Goal: Information Seeking & Learning: Learn about a topic

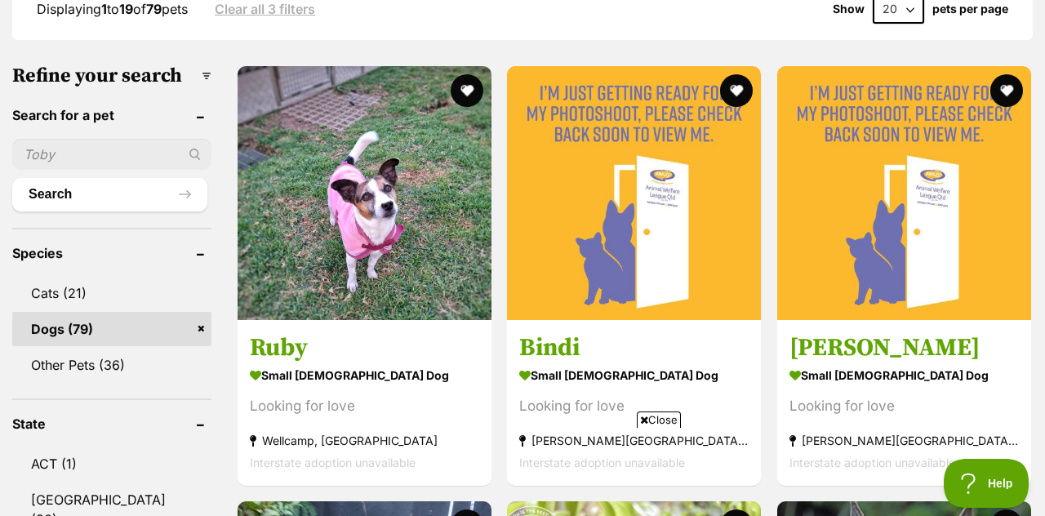
click at [391, 252] on img at bounding box center [365, 193] width 254 height 254
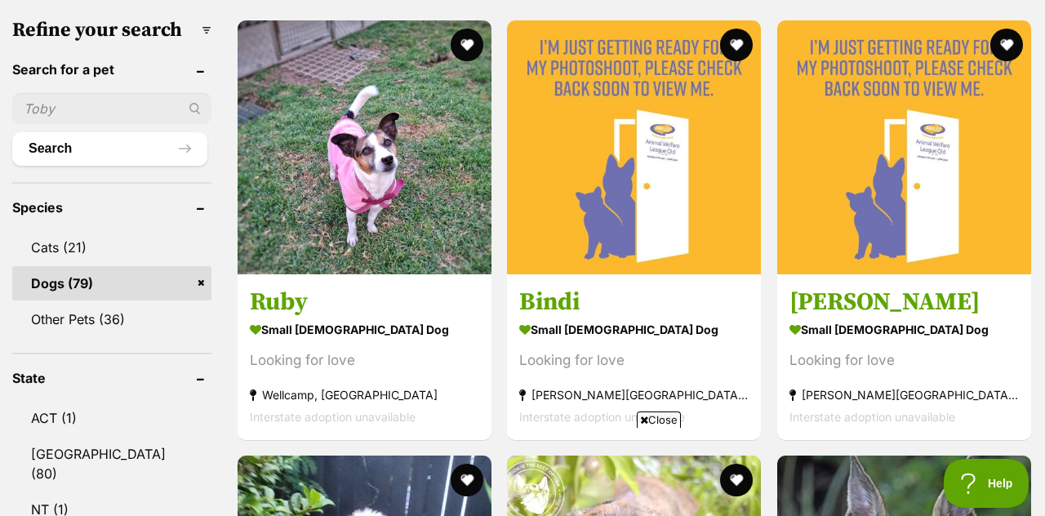
scroll to position [546, 0]
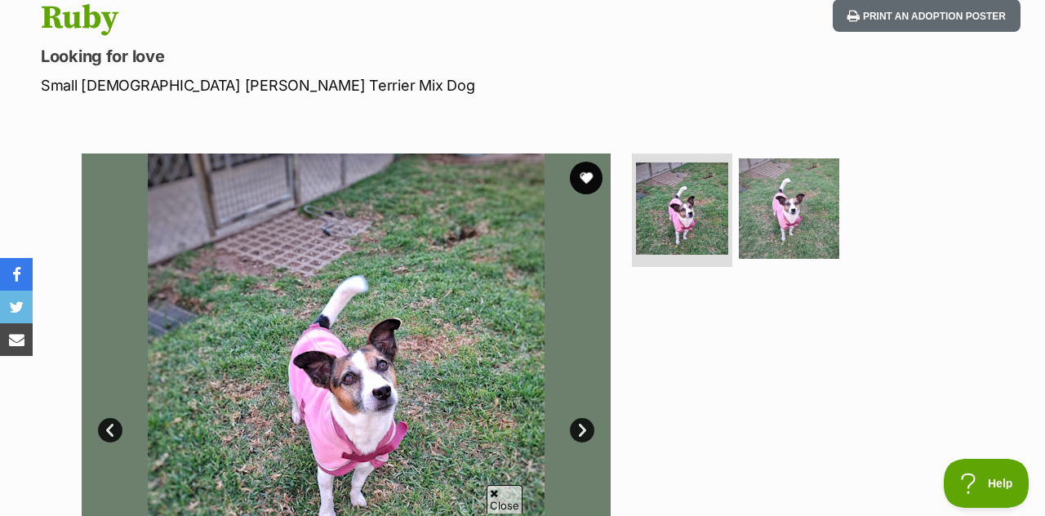
click at [587, 428] on link "Next" at bounding box center [582, 430] width 25 height 25
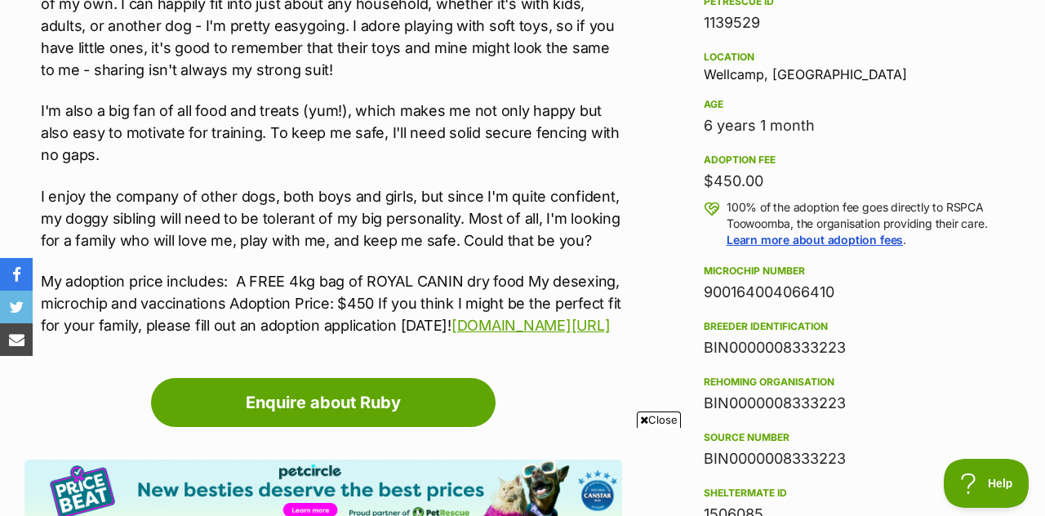
scroll to position [1047, 0]
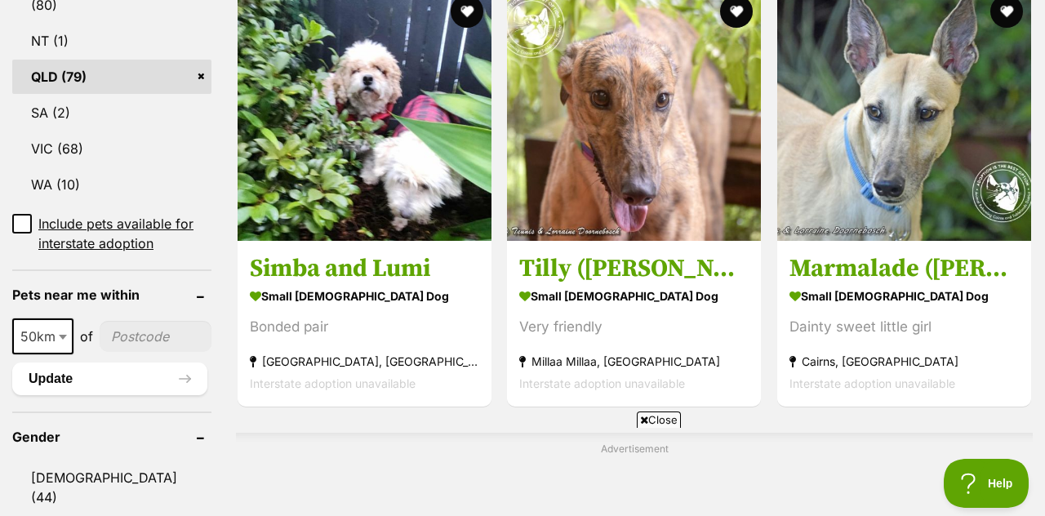
click at [392, 132] on img at bounding box center [365, 114] width 254 height 254
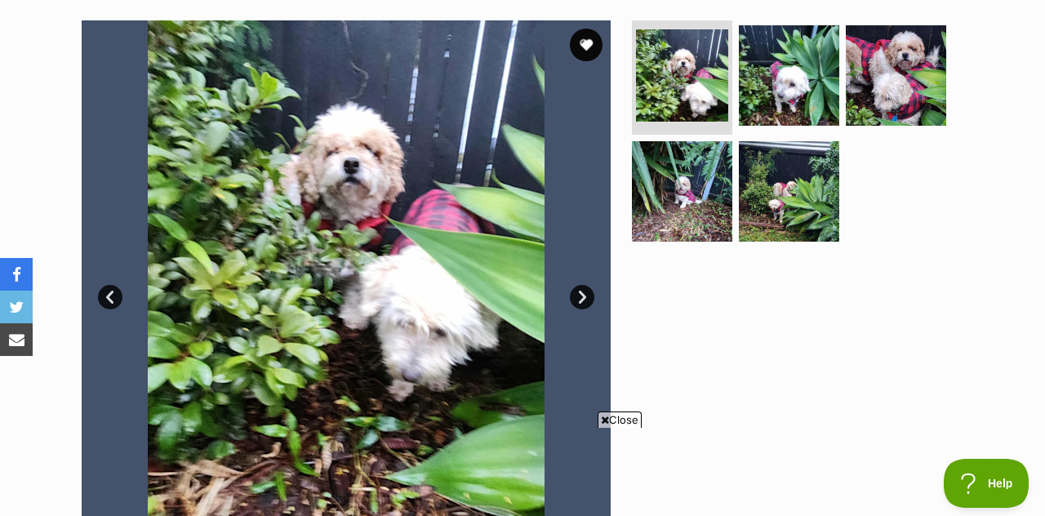
click at [582, 301] on link "Next" at bounding box center [582, 297] width 25 height 25
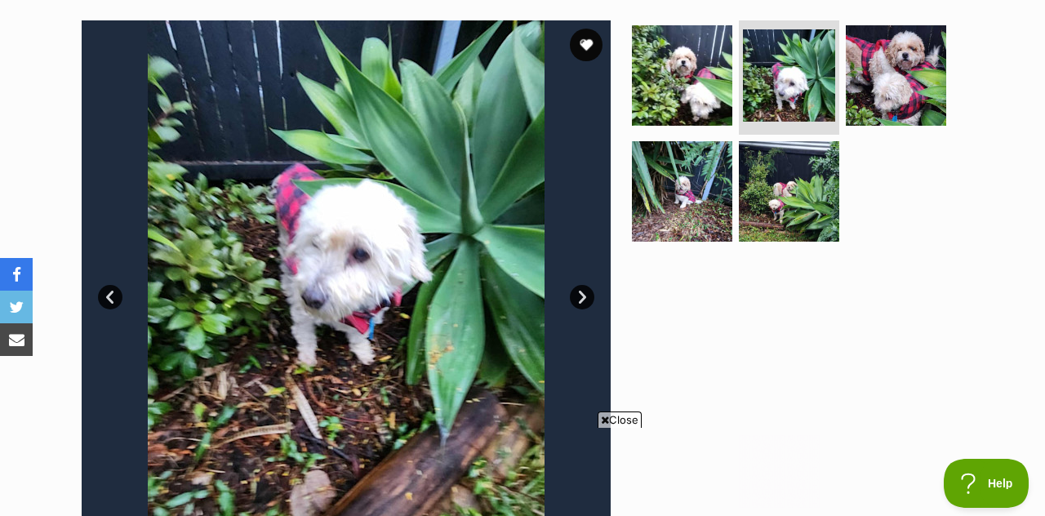
click at [588, 296] on link "Next" at bounding box center [582, 297] width 25 height 25
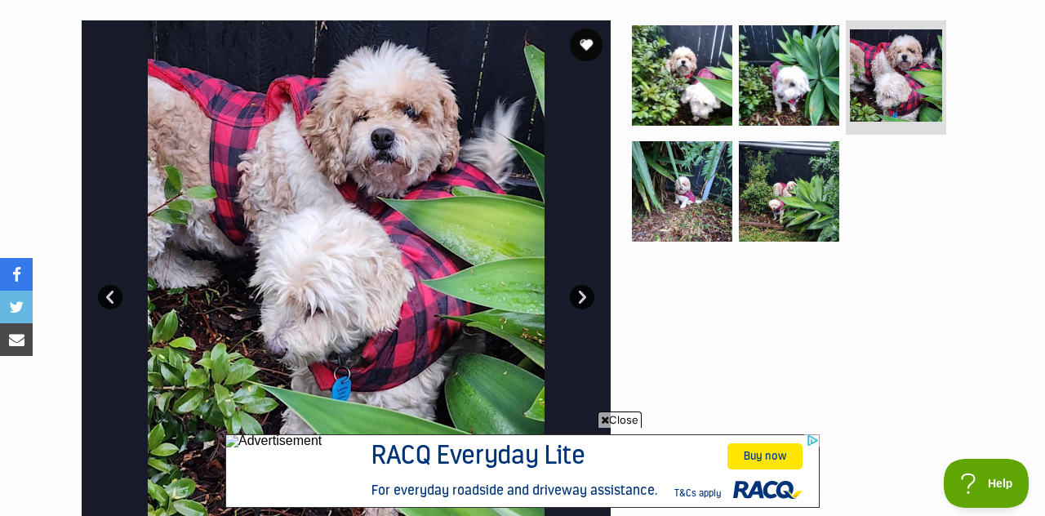
click at [585, 292] on link "Next" at bounding box center [582, 297] width 25 height 25
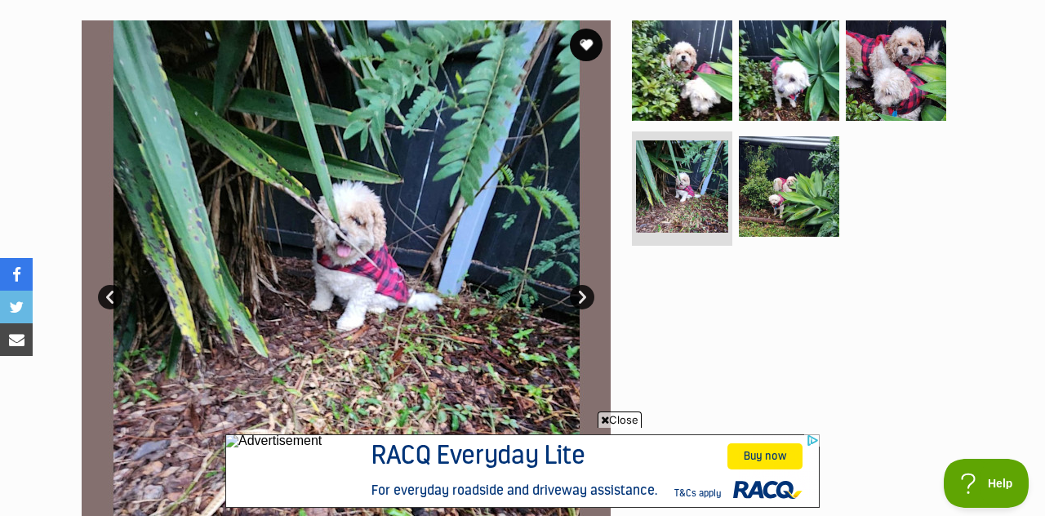
click at [589, 293] on link "Next" at bounding box center [582, 297] width 25 height 25
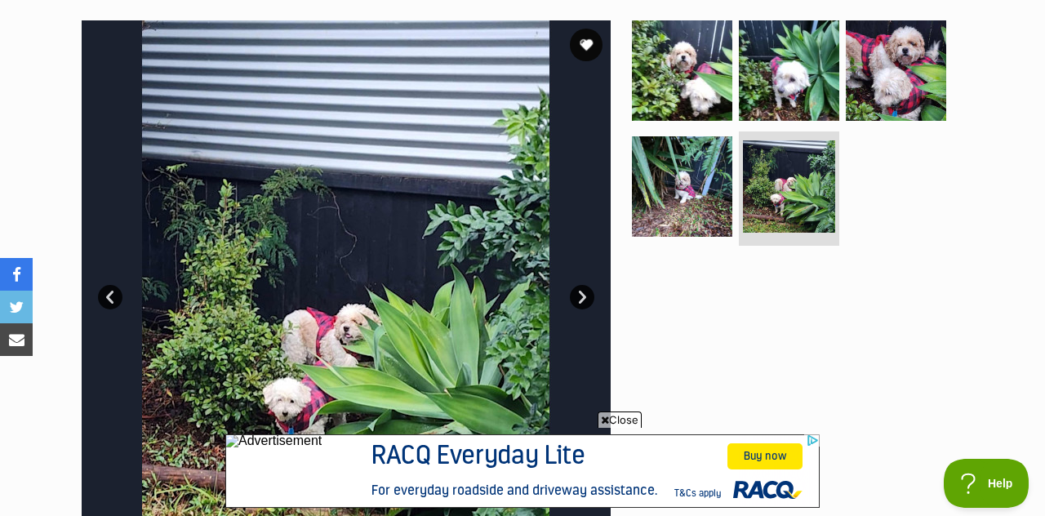
click at [584, 302] on link "Next" at bounding box center [582, 297] width 25 height 25
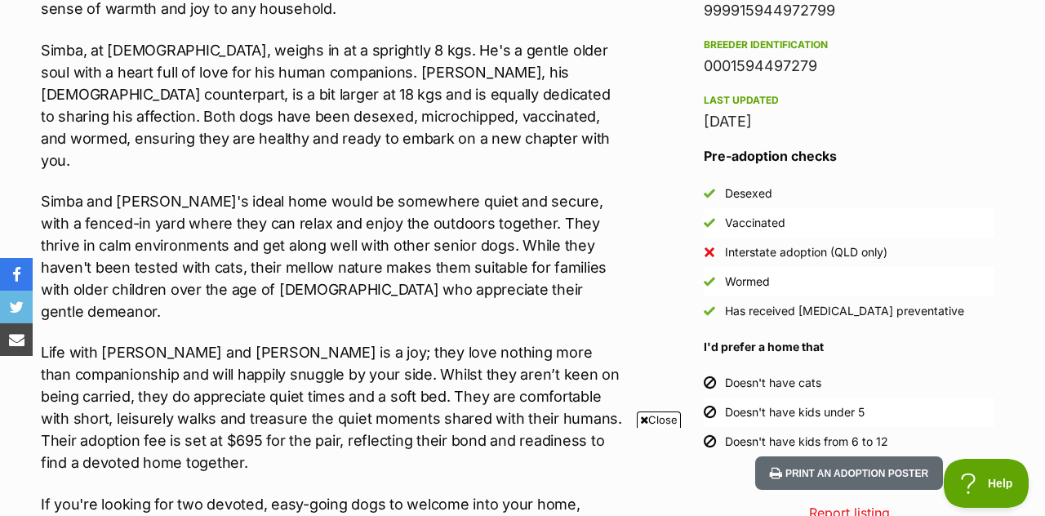
scroll to position [1481, 0]
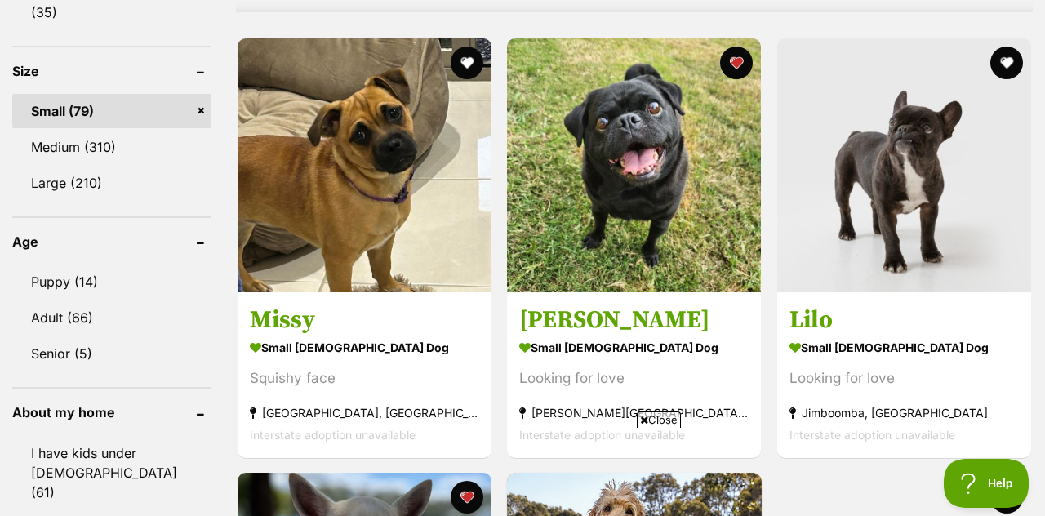
click at [402, 194] on img at bounding box center [365, 165] width 254 height 254
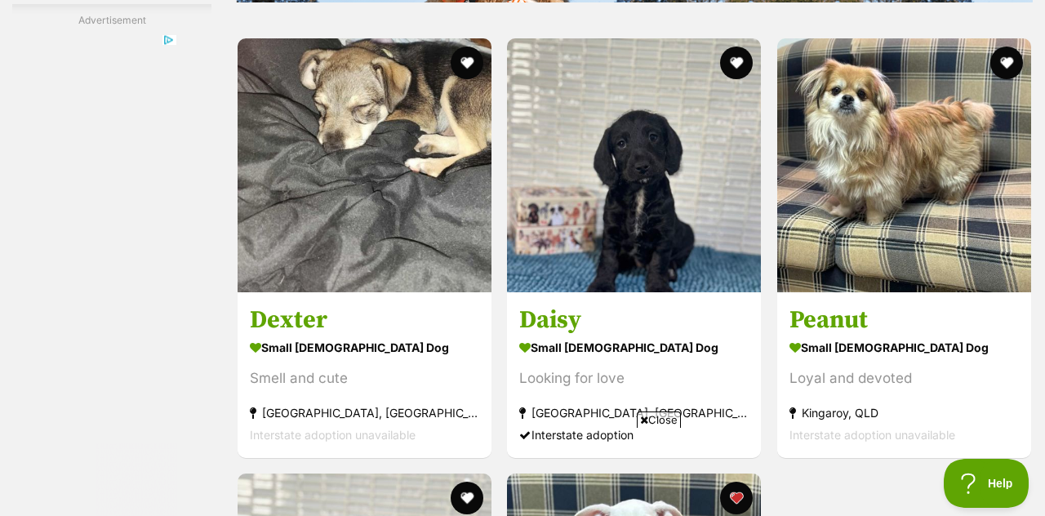
scroll to position [2987, 0]
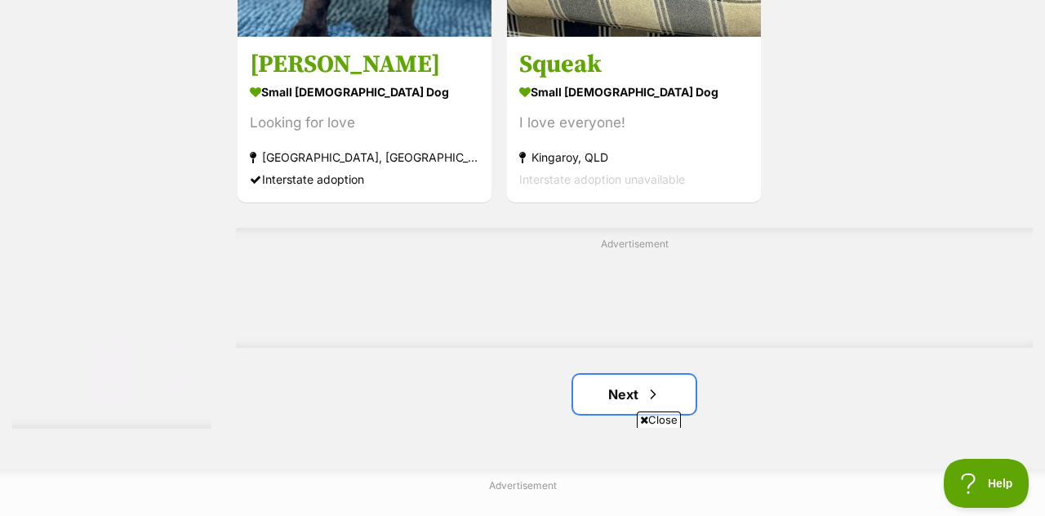
click at [684, 394] on link "Next" at bounding box center [634, 394] width 123 height 39
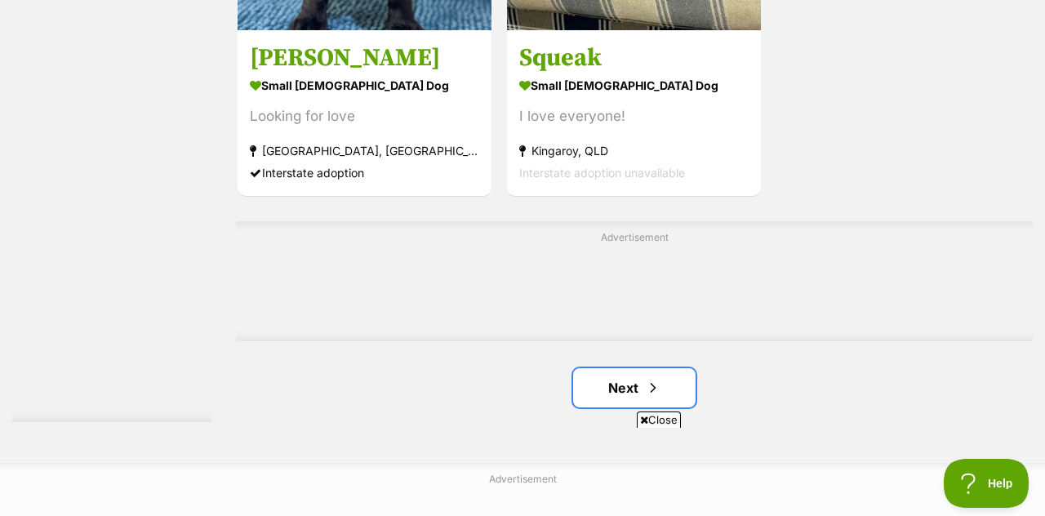
scroll to position [3755, 0]
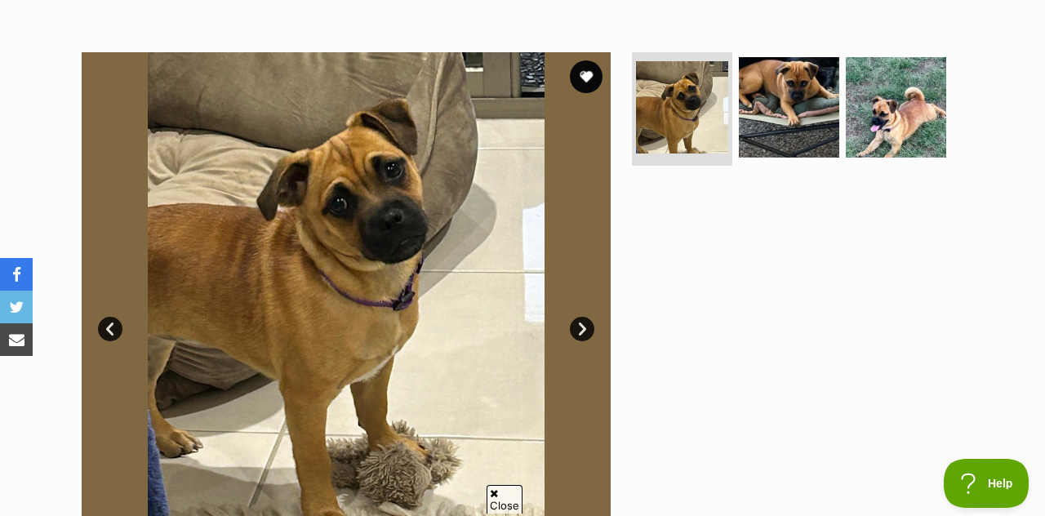
click at [586, 335] on link "Next" at bounding box center [582, 329] width 25 height 25
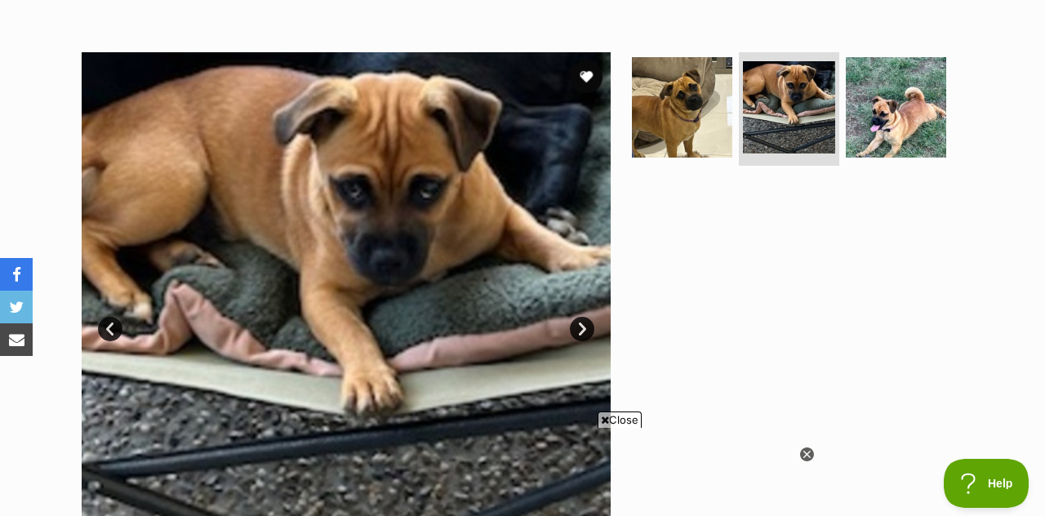
click at [586, 330] on link "Next" at bounding box center [582, 329] width 25 height 25
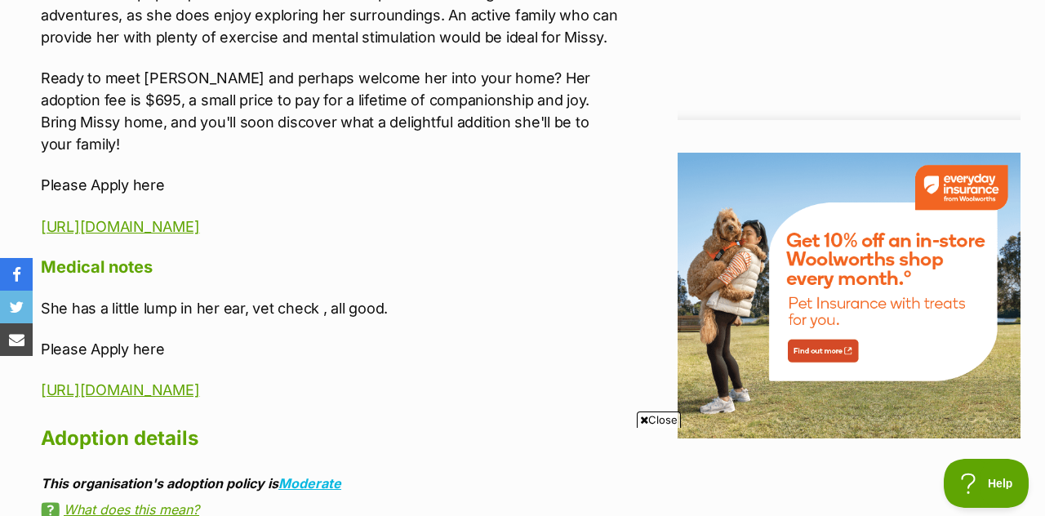
scroll to position [1960, 0]
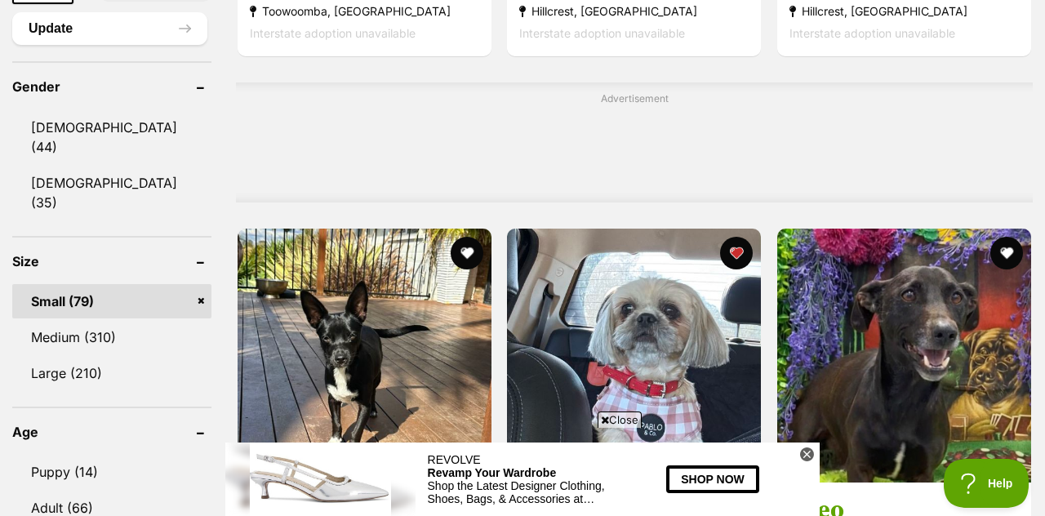
scroll to position [1331, 0]
click at [201, 285] on link "Small (79)" at bounding box center [111, 302] width 199 height 34
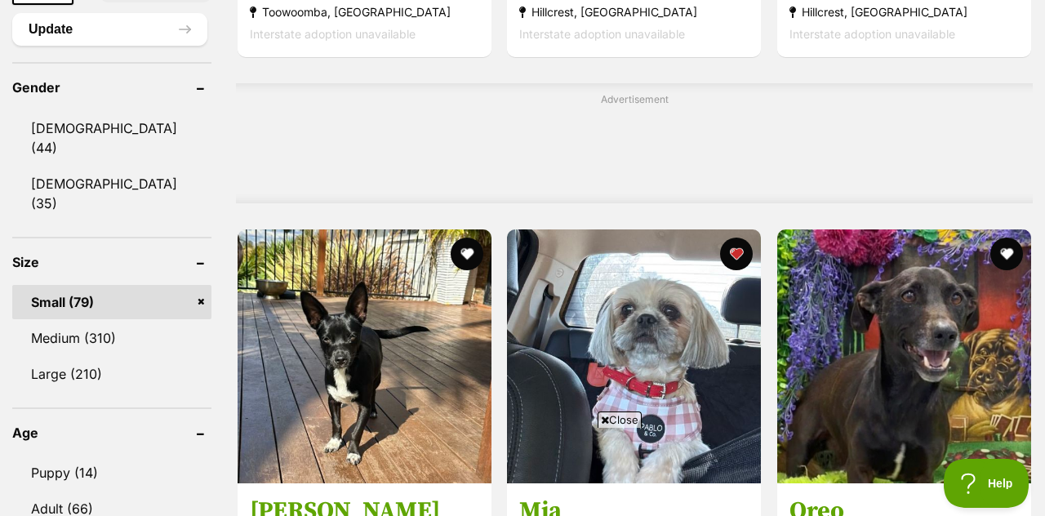
scroll to position [0, 0]
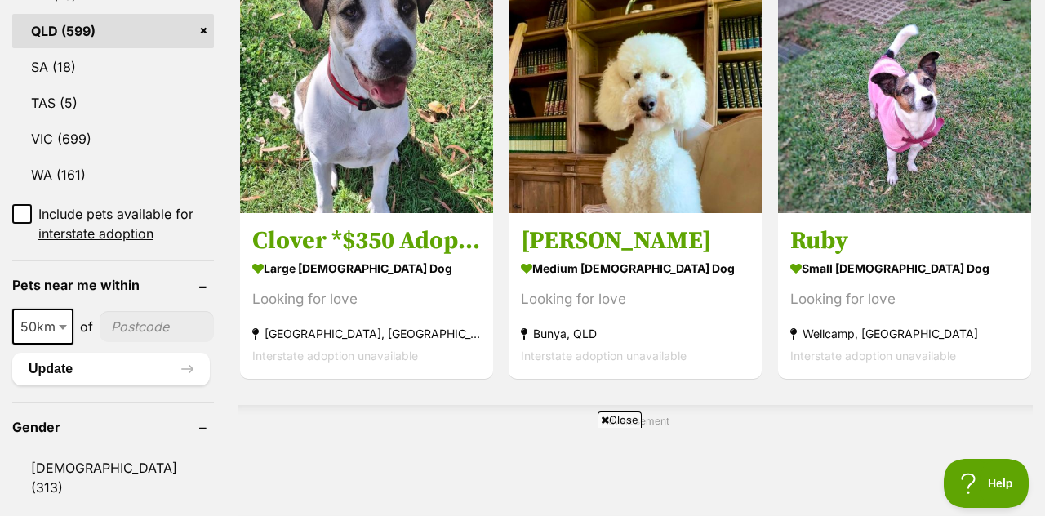
scroll to position [1176, 0]
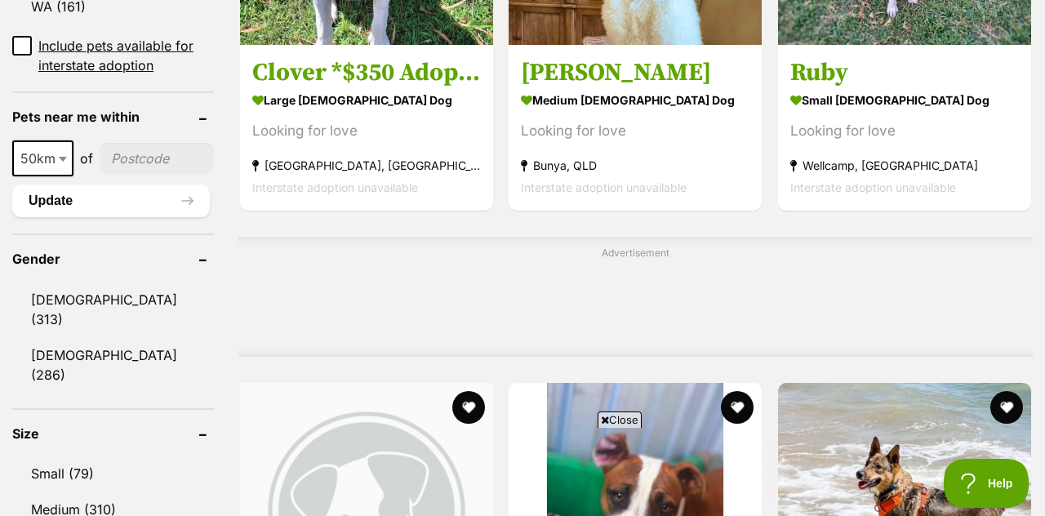
click at [98, 347] on link "Female (286)" at bounding box center [113, 365] width 202 height 54
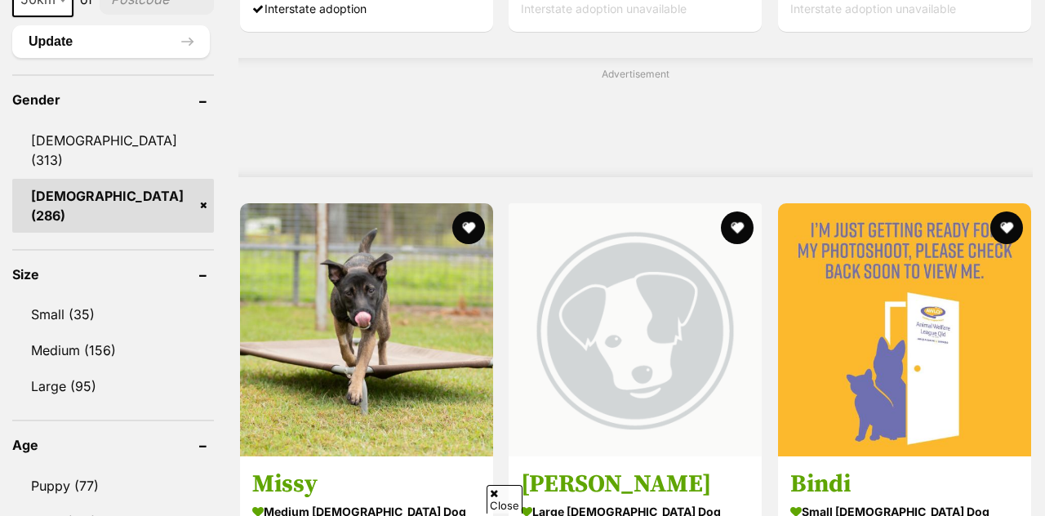
scroll to position [1356, 0]
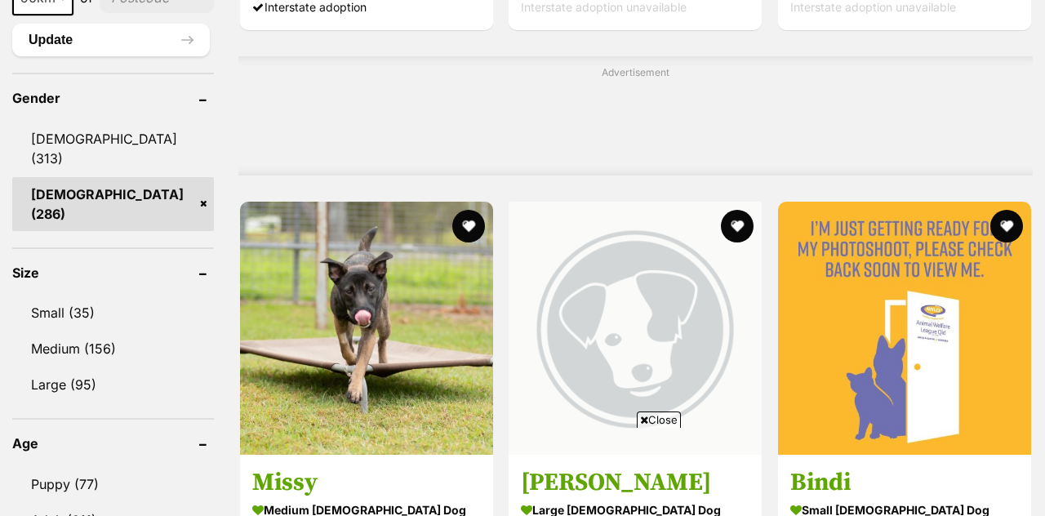
click at [108, 332] on link "Medium (156)" at bounding box center [113, 349] width 202 height 34
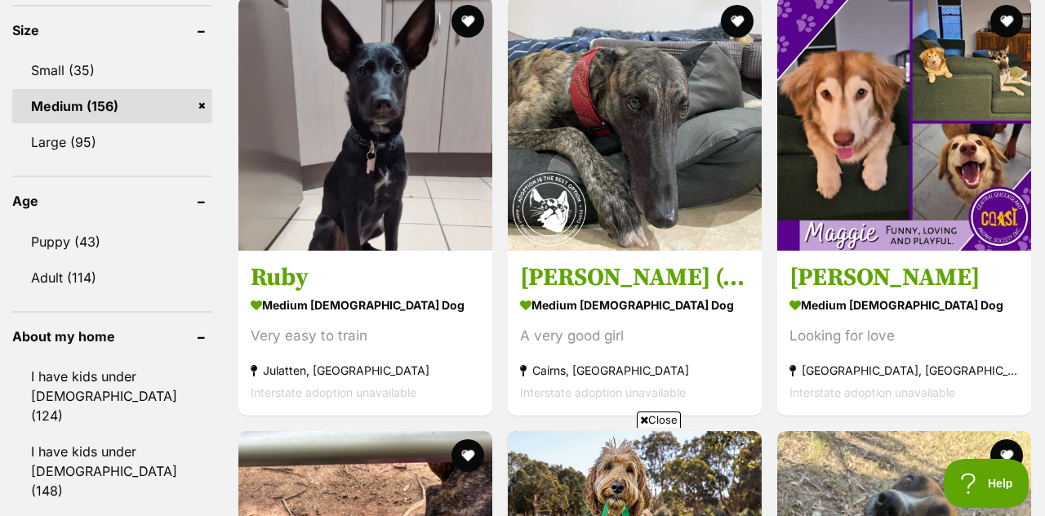
scroll to position [1566, 0]
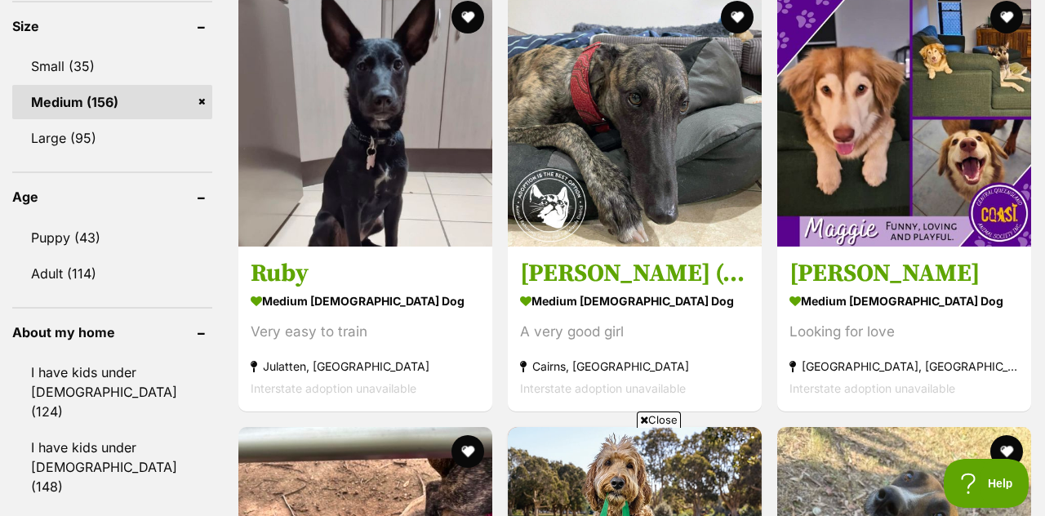
click at [412, 136] on img at bounding box center [365, 120] width 254 height 254
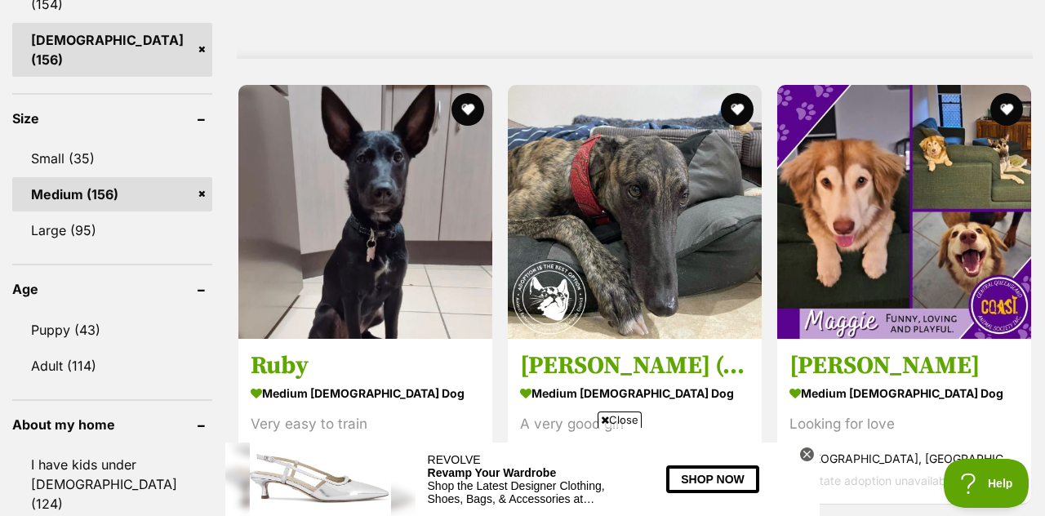
scroll to position [0, 0]
click at [879, 199] on img at bounding box center [904, 212] width 254 height 254
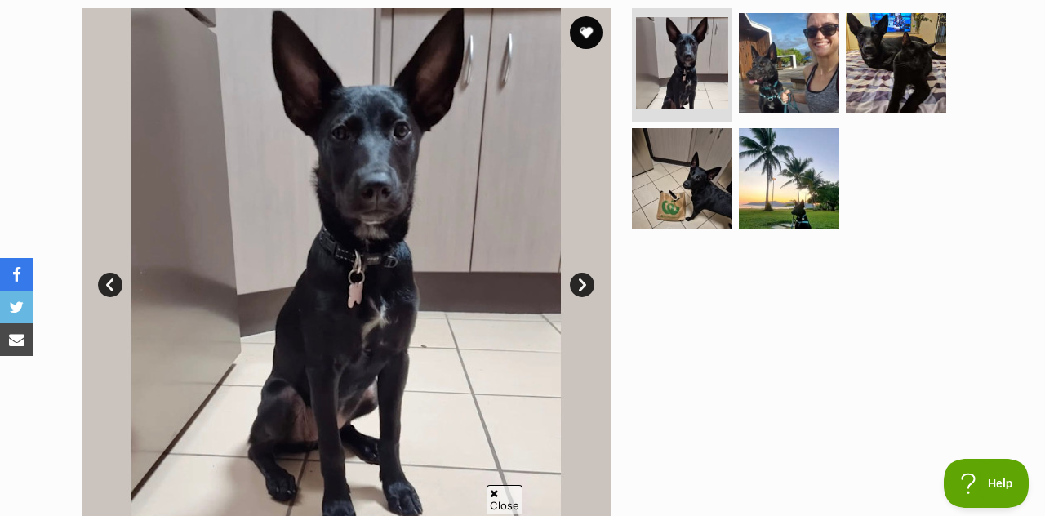
scroll to position [332, 0]
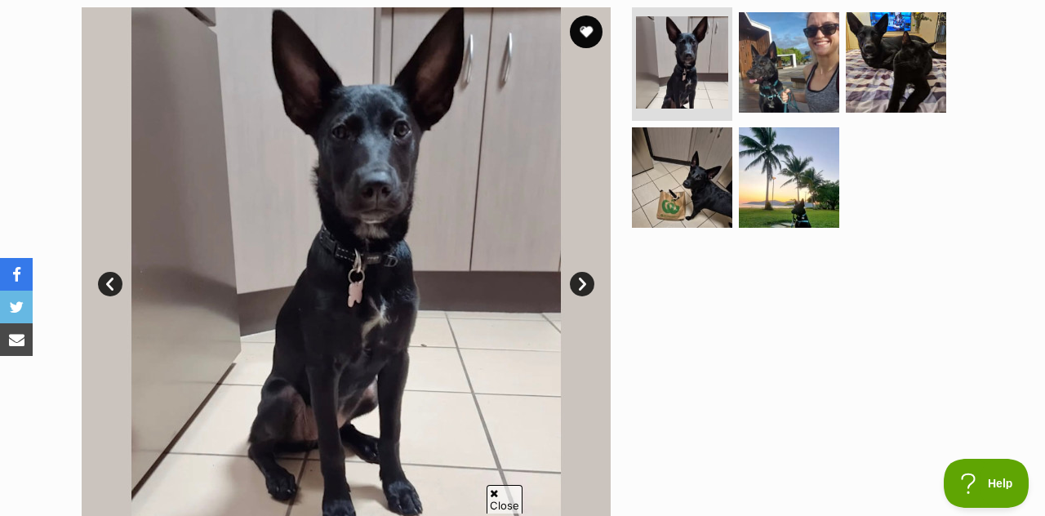
click at [579, 288] on link "Next" at bounding box center [582, 284] width 25 height 25
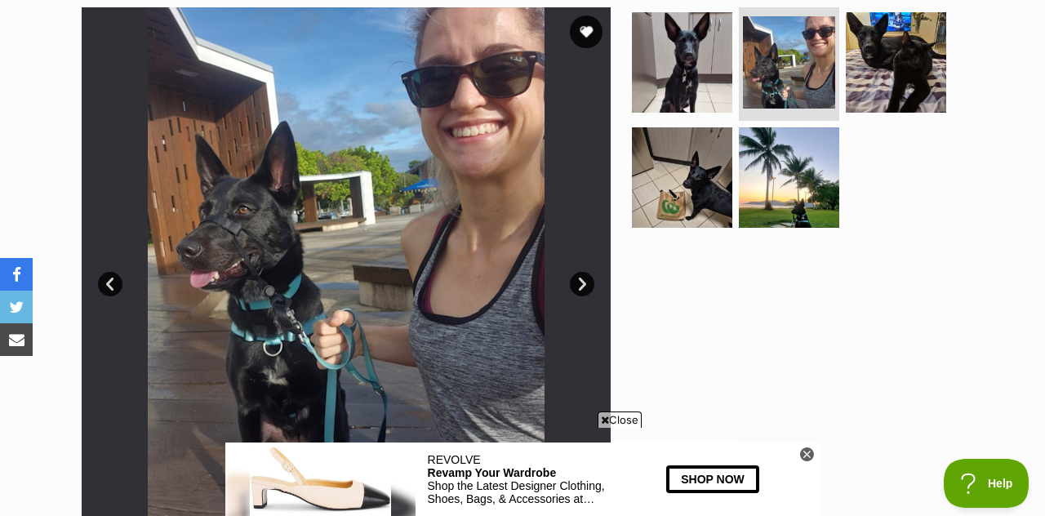
scroll to position [0, 0]
click at [581, 292] on link "Next" at bounding box center [582, 284] width 25 height 25
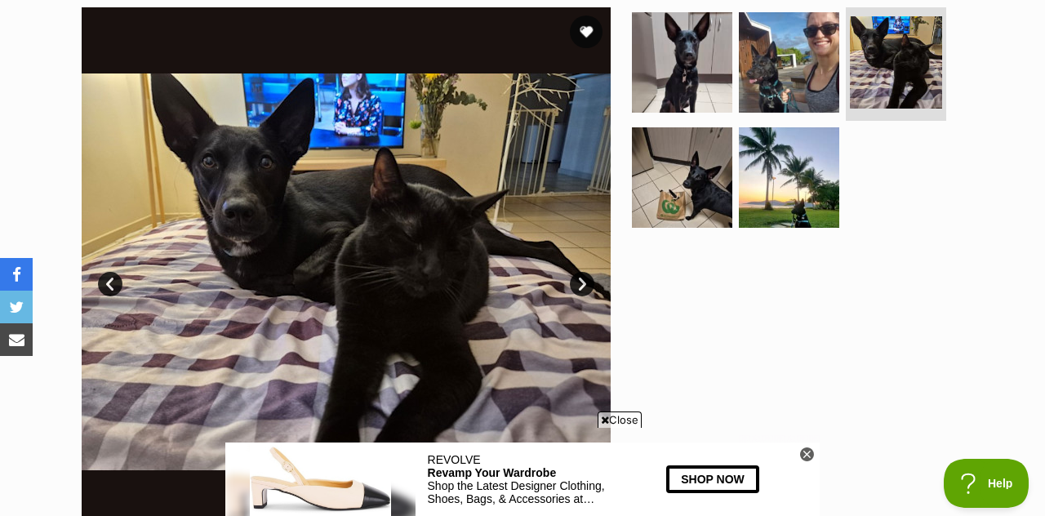
click at [584, 283] on link "Next" at bounding box center [582, 284] width 25 height 25
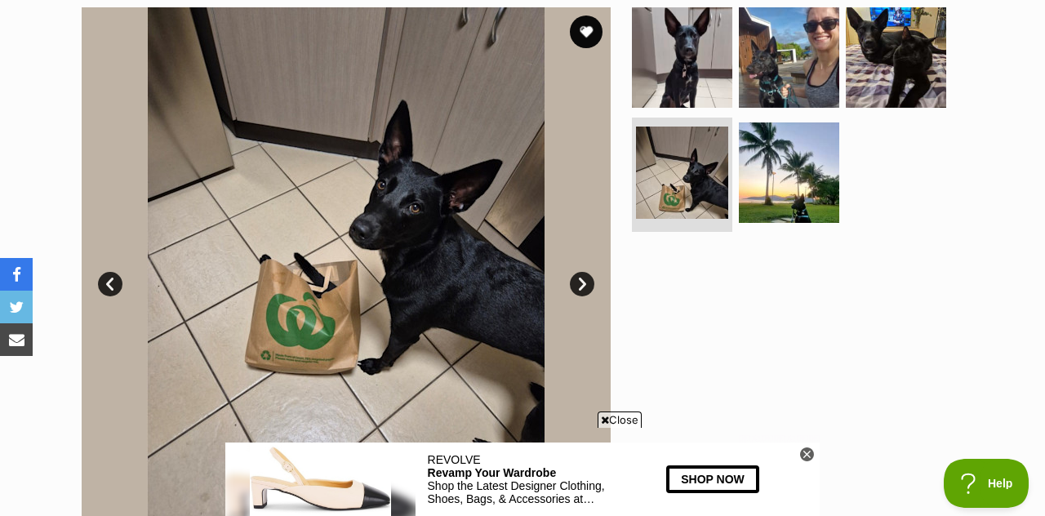
click at [581, 283] on link "Next" at bounding box center [582, 284] width 25 height 25
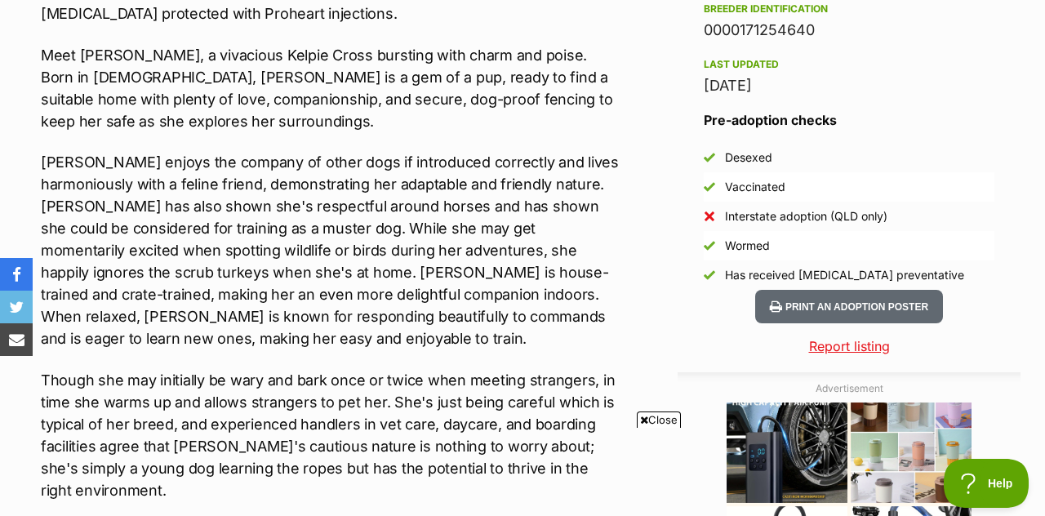
scroll to position [1480, 0]
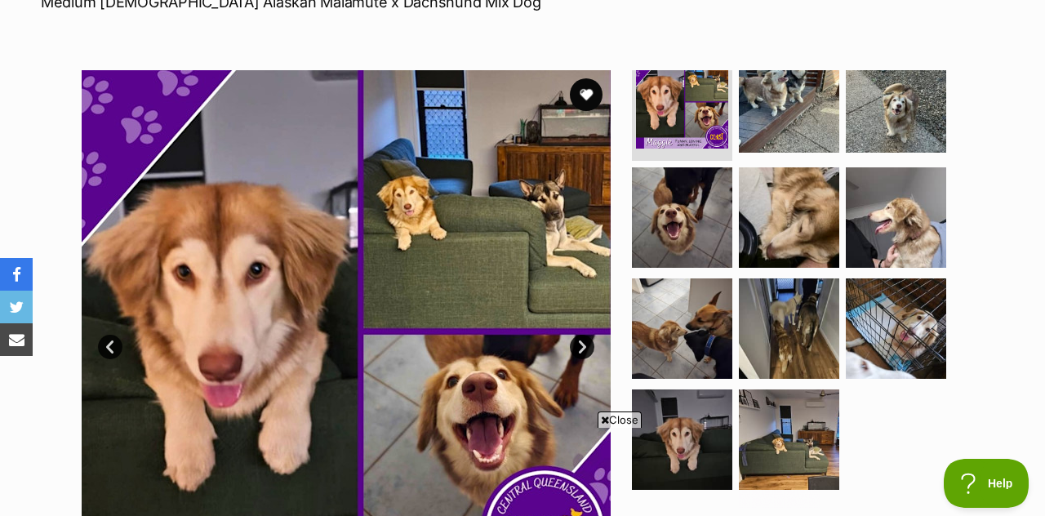
click at [590, 335] on link "Next" at bounding box center [582, 347] width 25 height 25
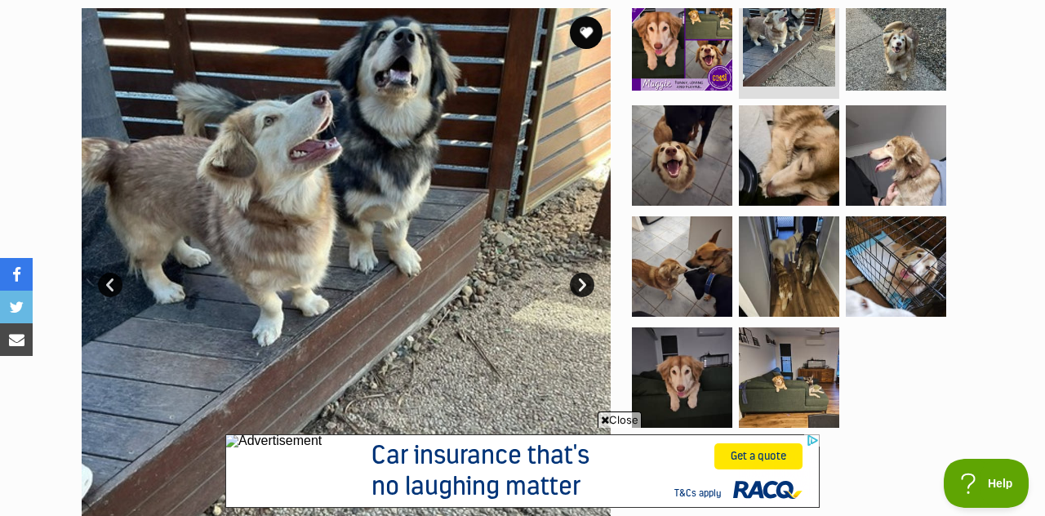
click at [581, 292] on link "Next" at bounding box center [582, 285] width 25 height 25
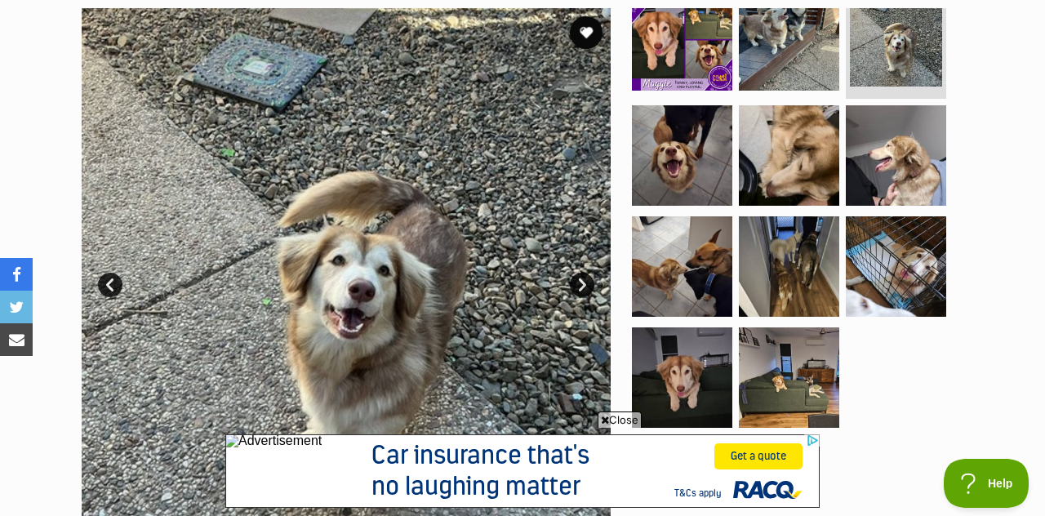
click at [591, 291] on link "Next" at bounding box center [582, 285] width 25 height 25
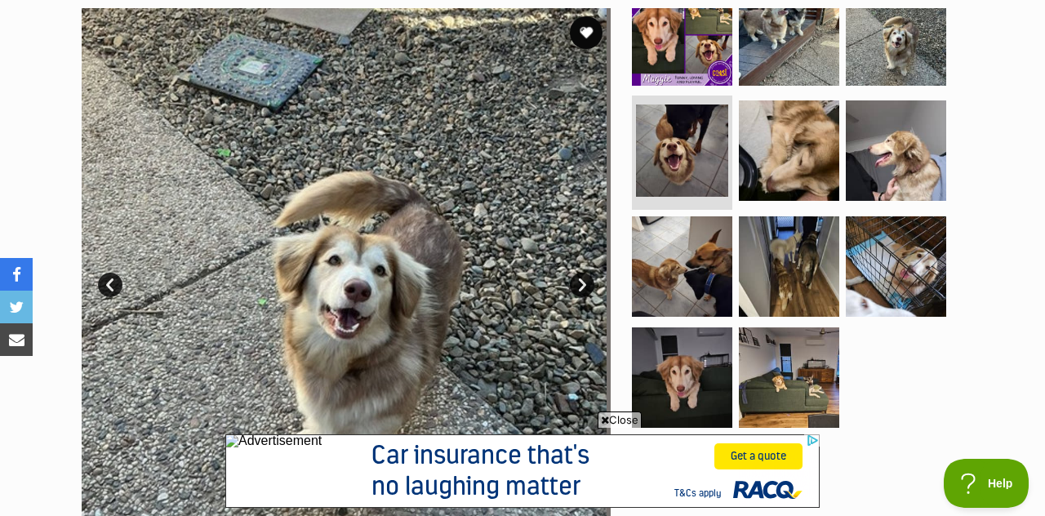
scroll to position [18, 0]
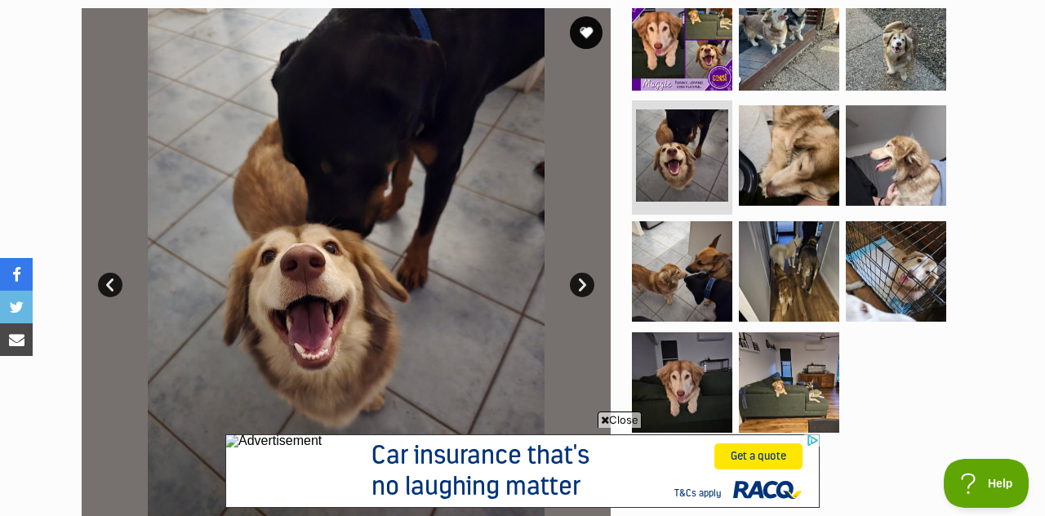
click at [586, 283] on link "Next" at bounding box center [582, 285] width 25 height 25
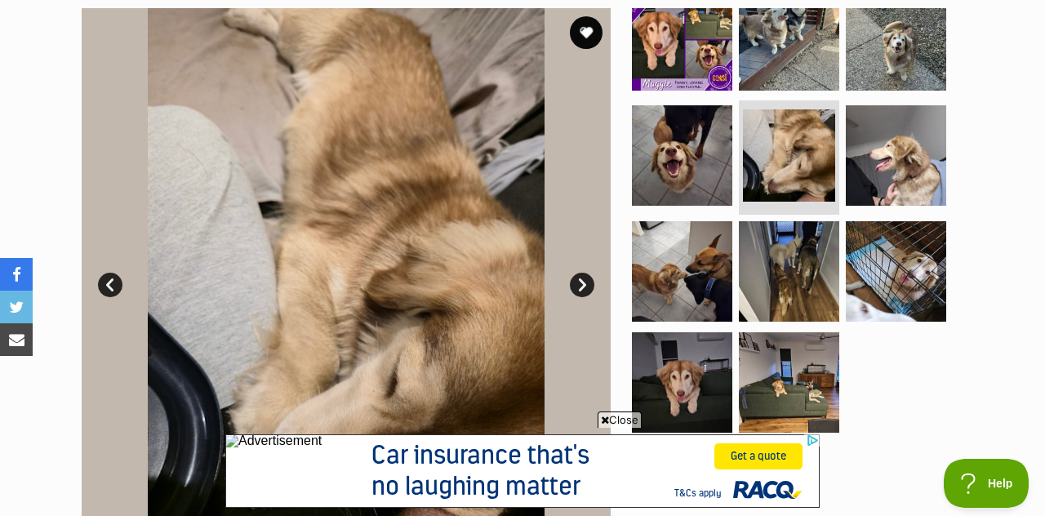
click at [581, 288] on link "Next" at bounding box center [582, 285] width 25 height 25
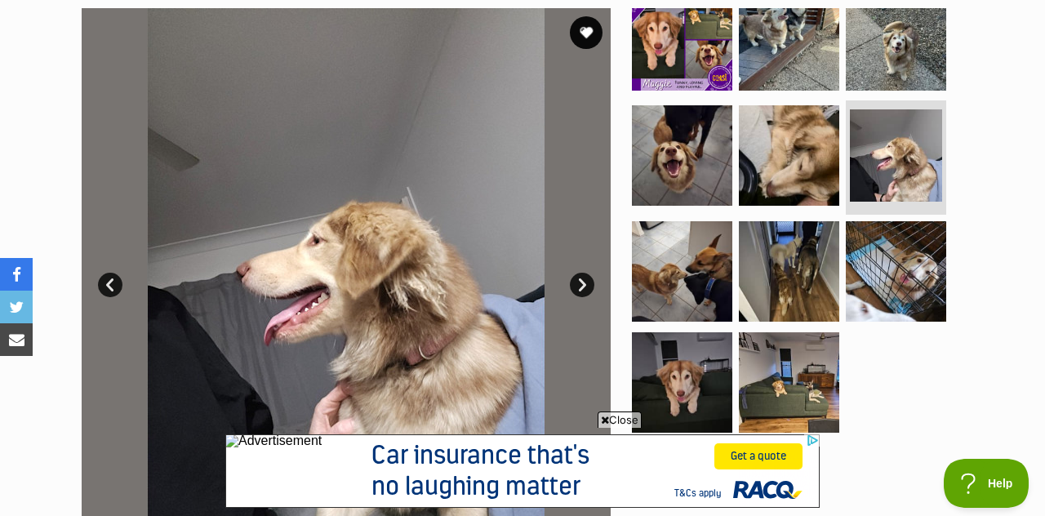
click at [588, 289] on link "Next" at bounding box center [582, 285] width 25 height 25
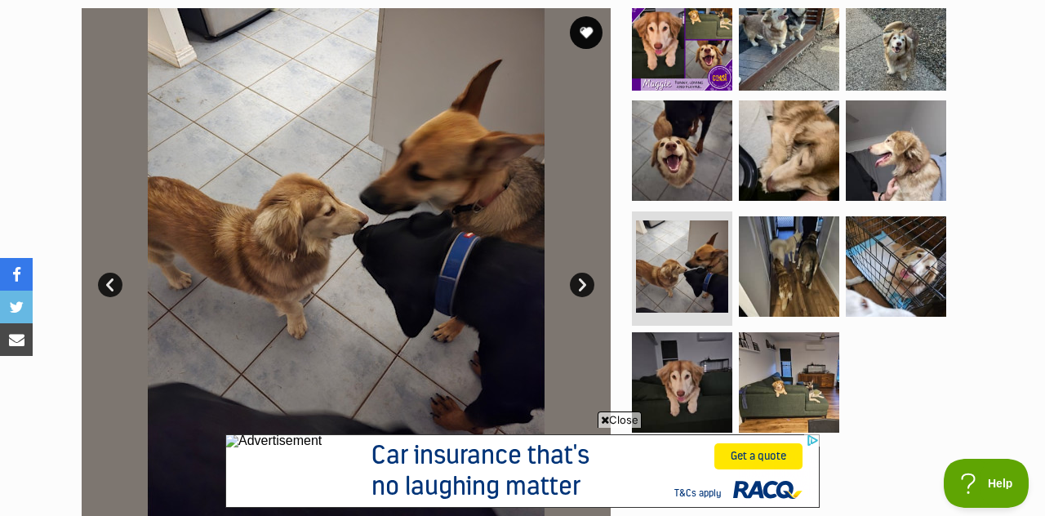
click at [594, 288] on link "Next" at bounding box center [582, 285] width 25 height 25
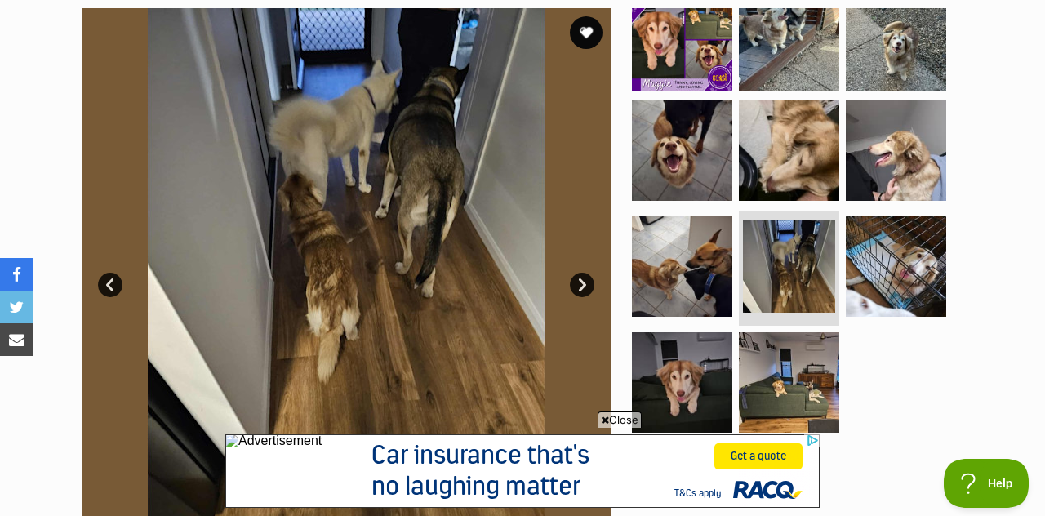
click at [586, 290] on link "Next" at bounding box center [582, 285] width 25 height 25
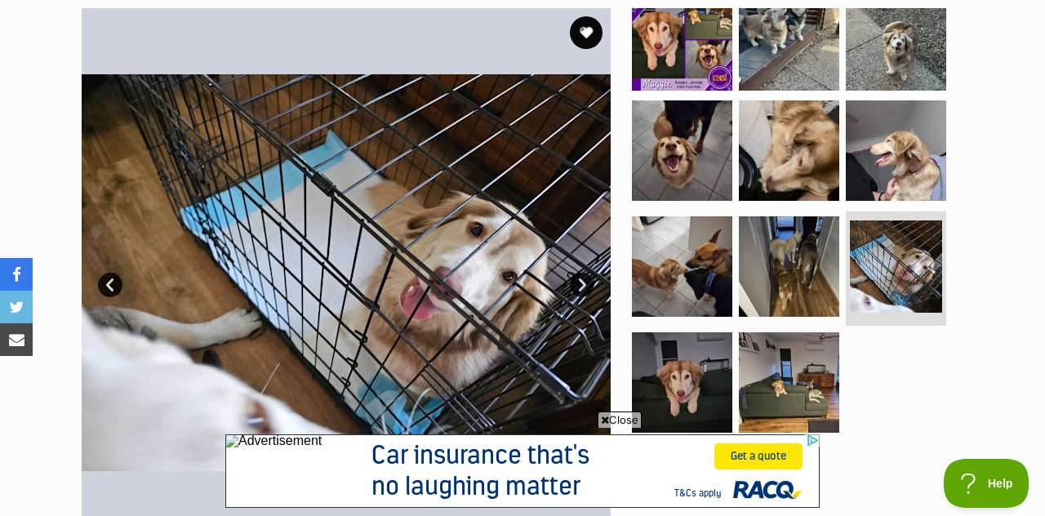
click at [585, 279] on link "Next" at bounding box center [582, 285] width 25 height 25
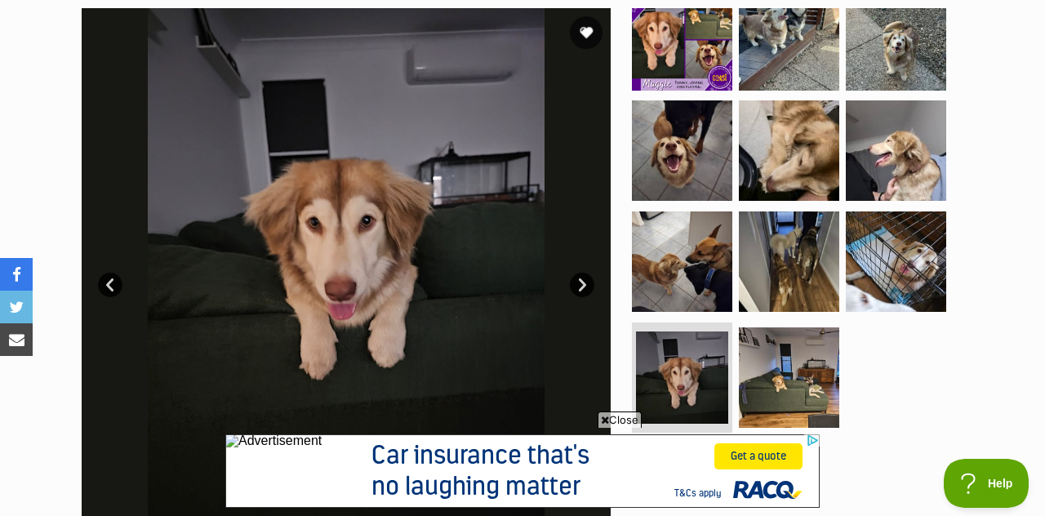
click at [585, 289] on link "Next" at bounding box center [582, 285] width 25 height 25
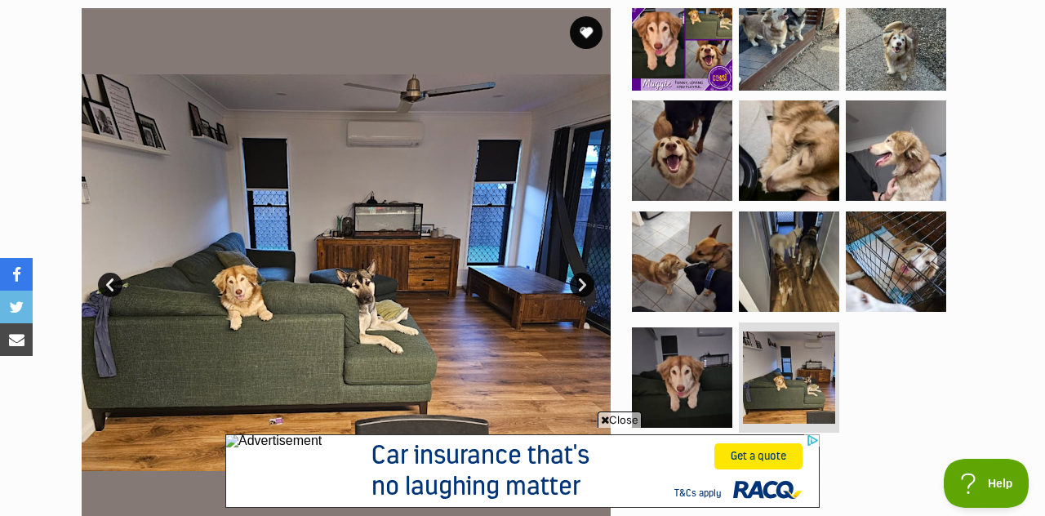
click at [584, 281] on link "Next" at bounding box center [582, 285] width 25 height 25
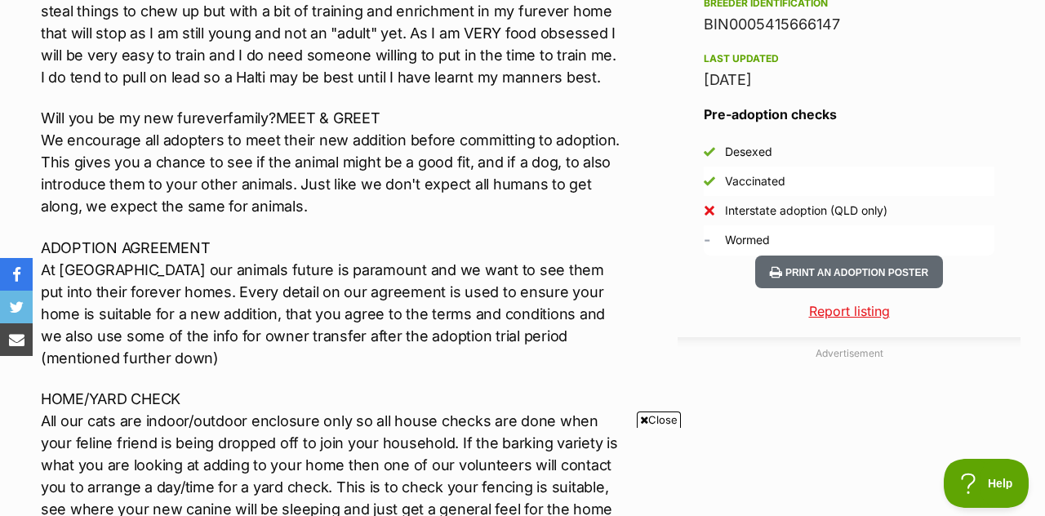
scroll to position [1392, 0]
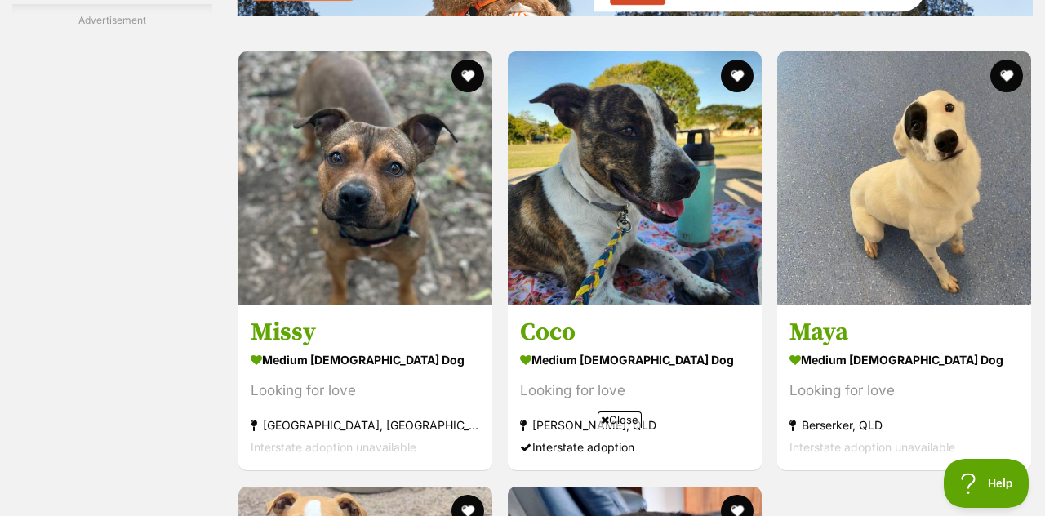
scroll to position [2980, 0]
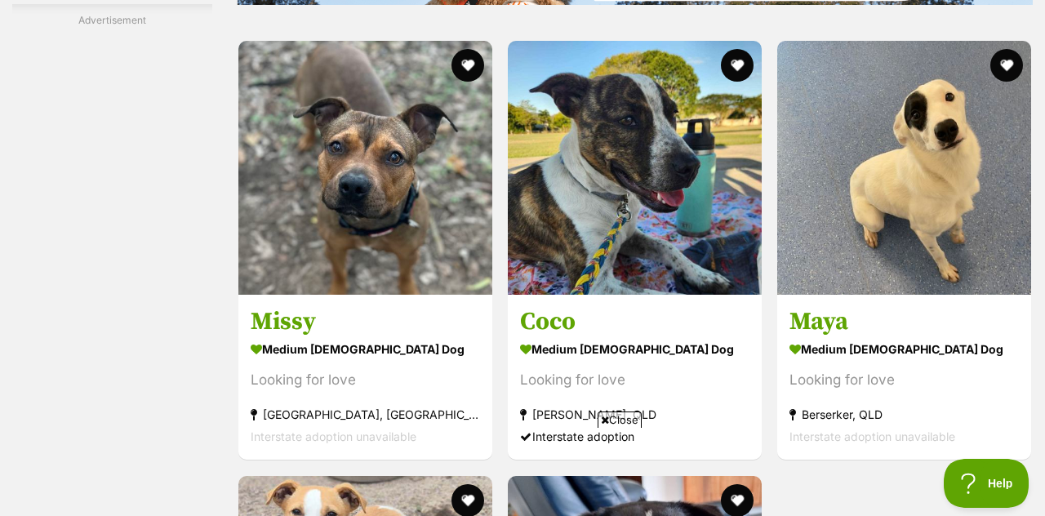
click at [938, 204] on img at bounding box center [904, 168] width 254 height 254
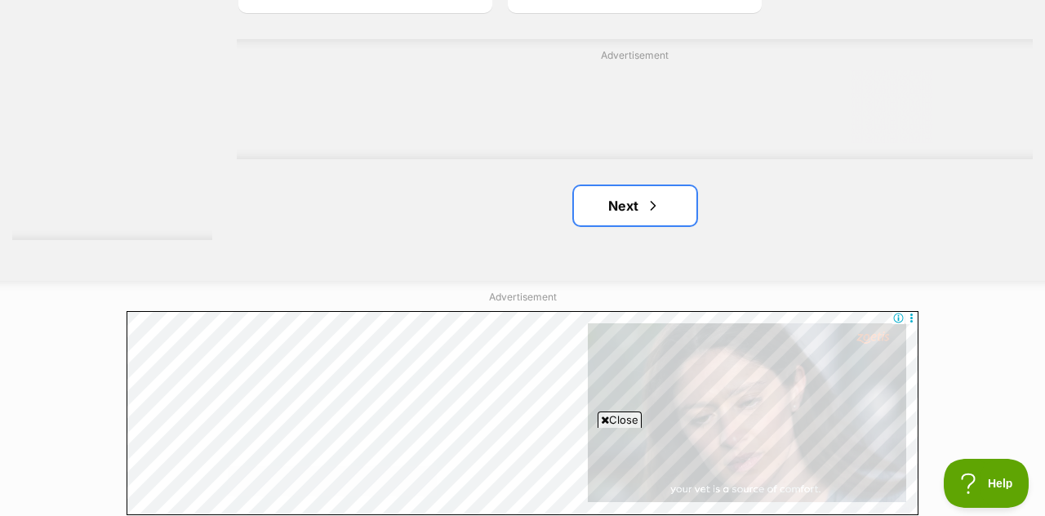
click at [675, 214] on link "Next" at bounding box center [635, 205] width 123 height 39
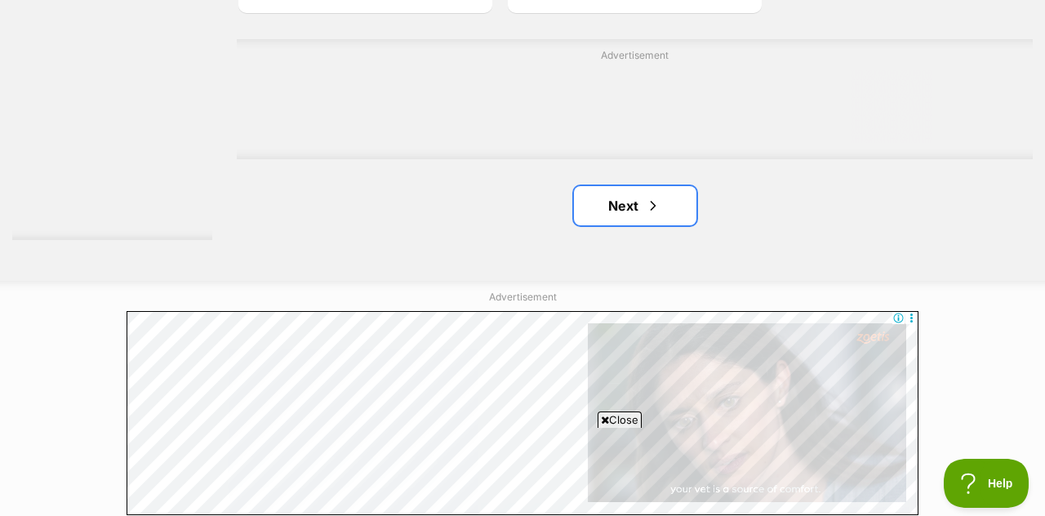
scroll to position [3863, 0]
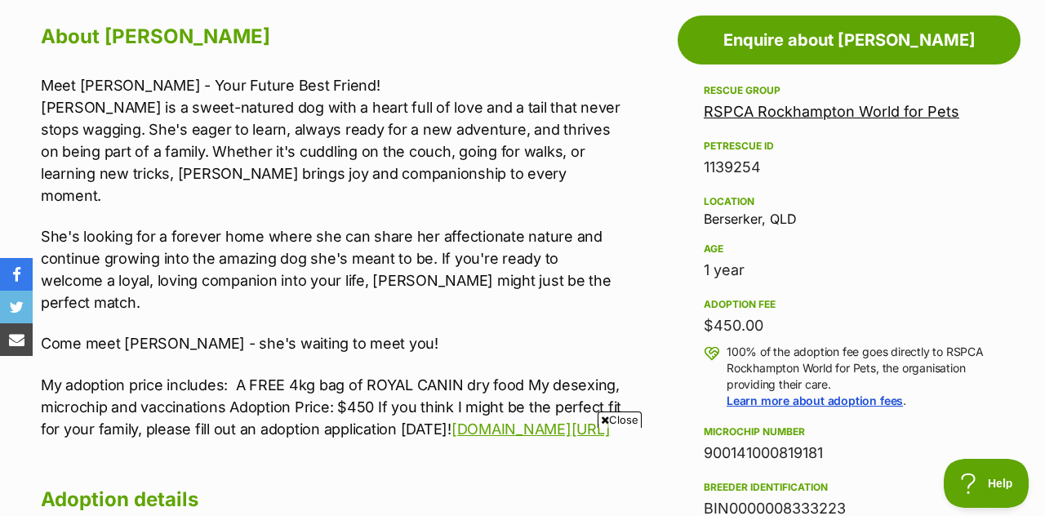
scroll to position [908, 0]
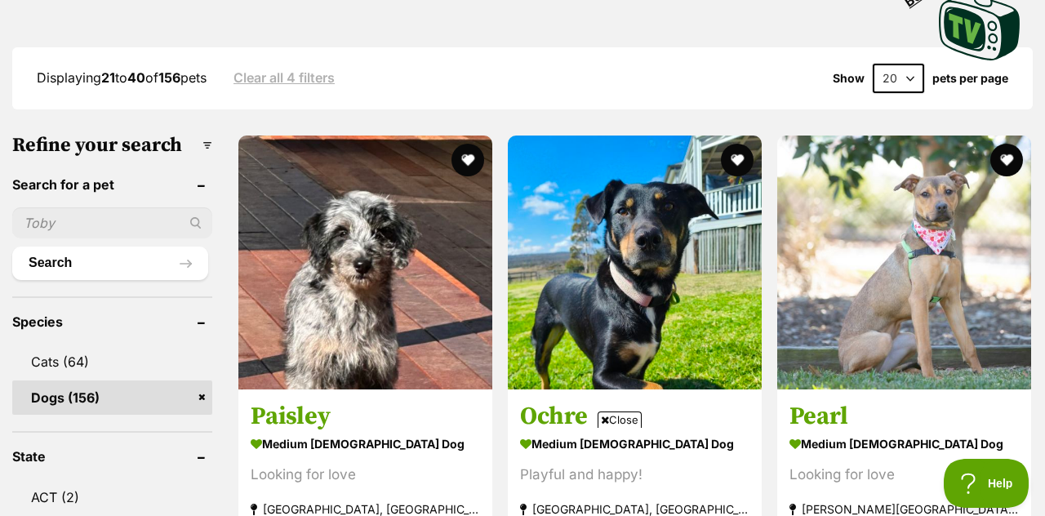
click at [394, 309] on img at bounding box center [365, 263] width 254 height 254
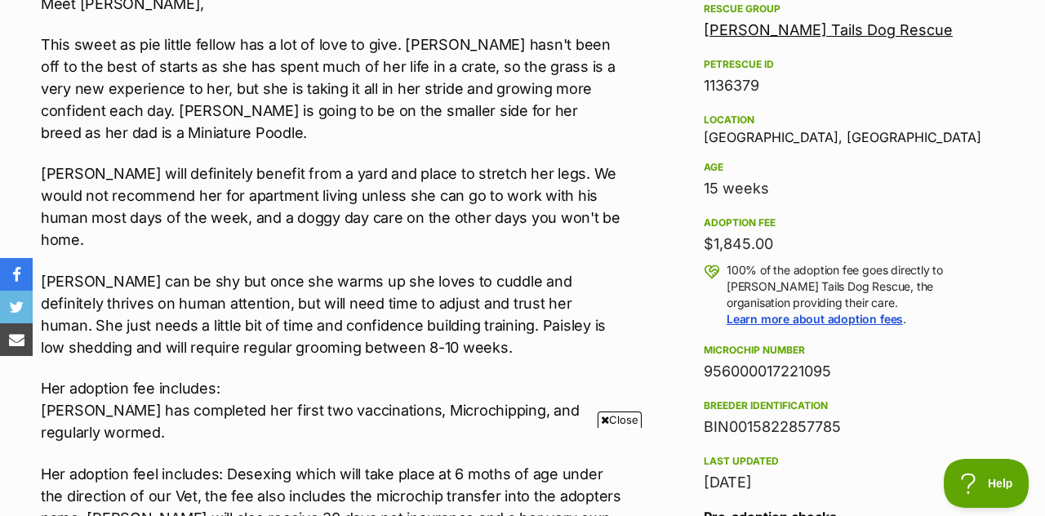
scroll to position [989, 0]
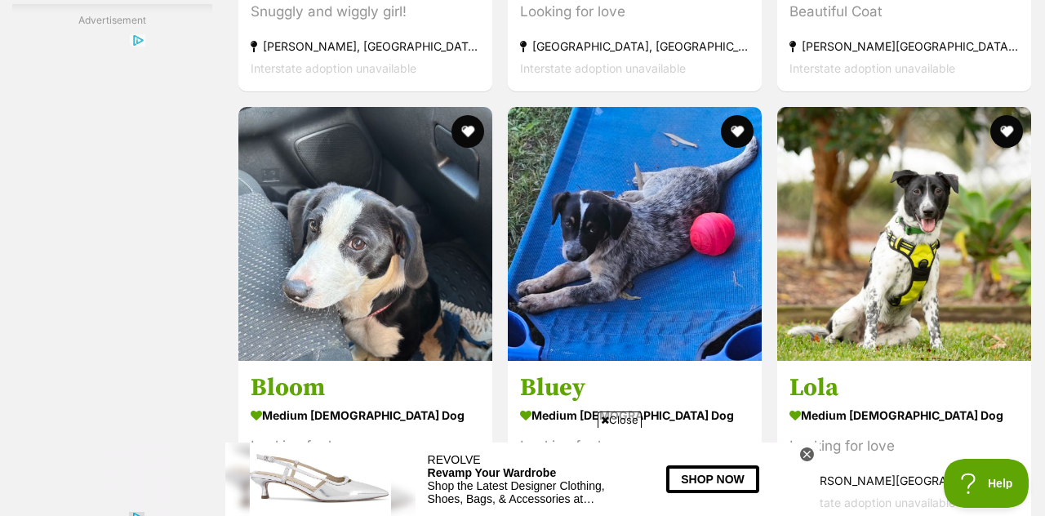
scroll to position [2939, 0]
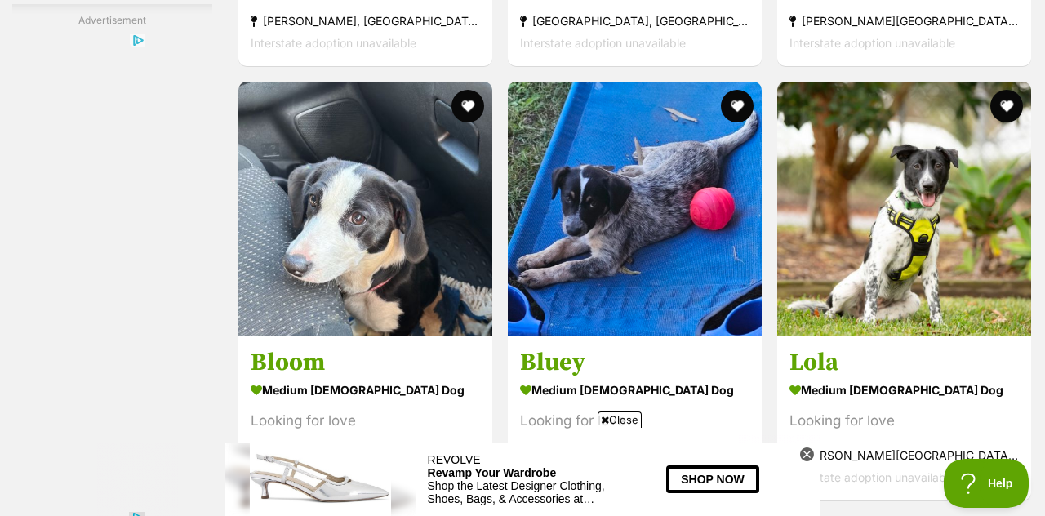
click at [406, 263] on img at bounding box center [365, 209] width 254 height 254
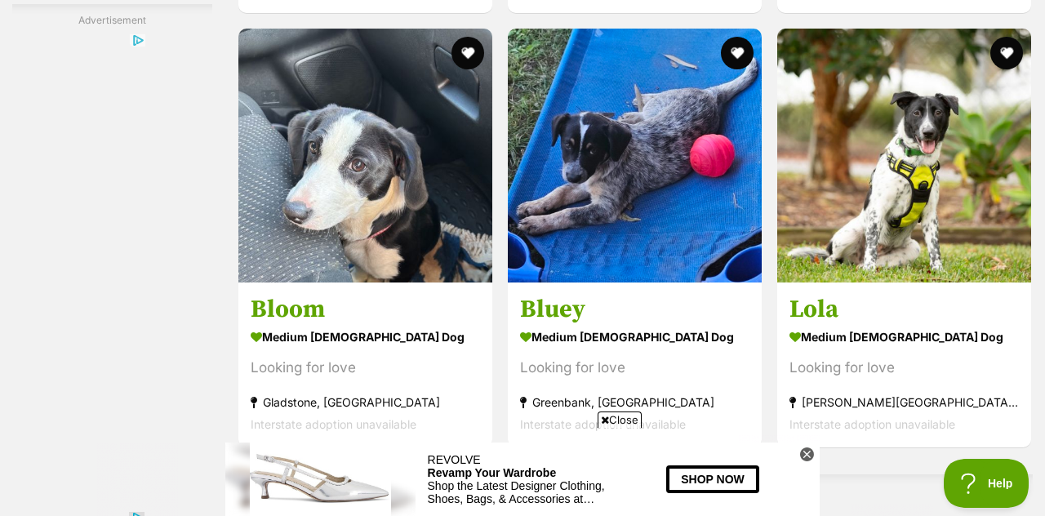
scroll to position [3018, 0]
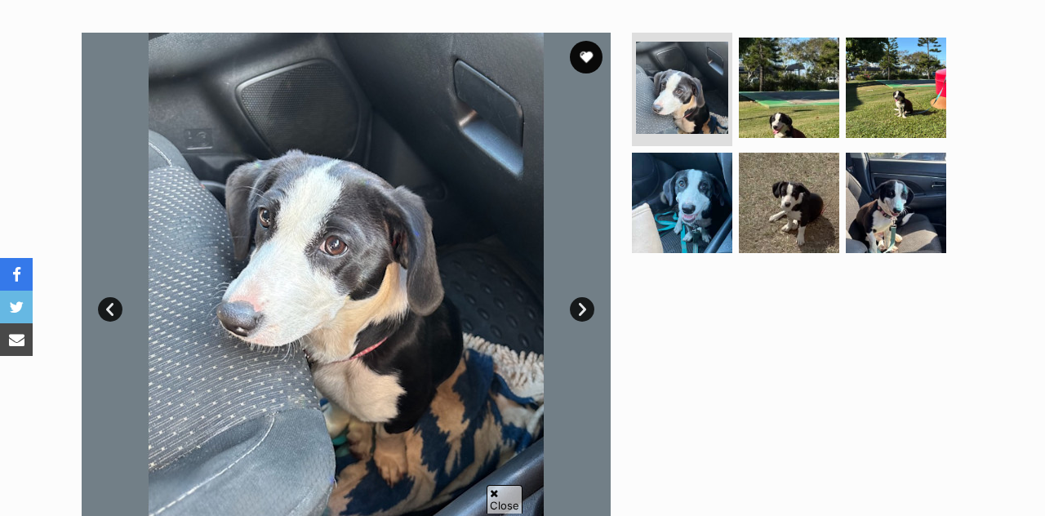
scroll to position [307, 0]
click at [581, 320] on link "Next" at bounding box center [582, 309] width 25 height 25
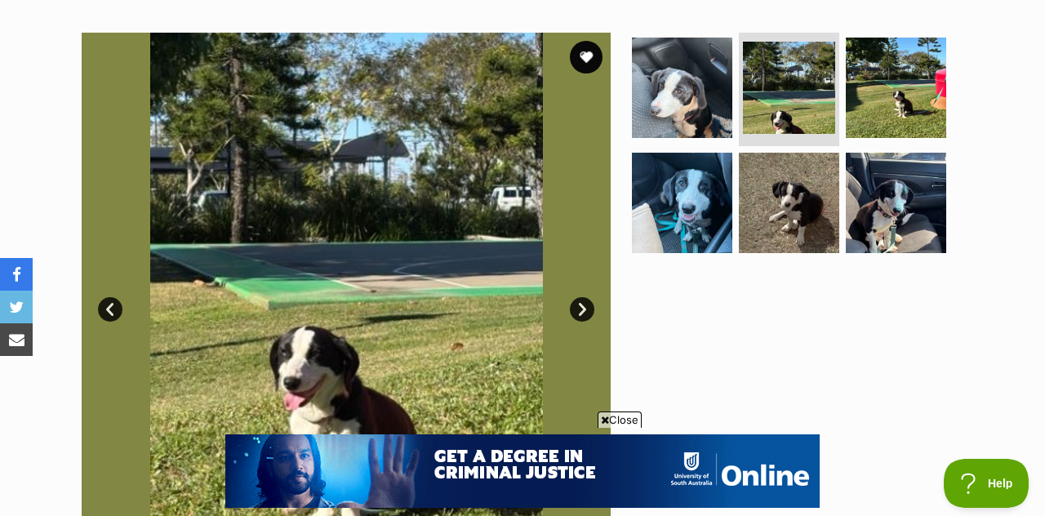
scroll to position [0, 0]
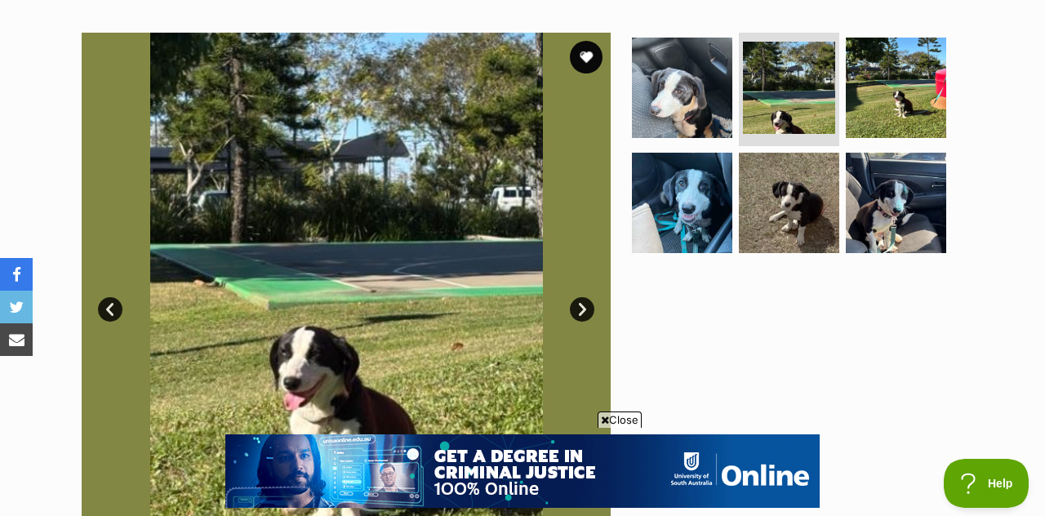
click at [583, 309] on link "Next" at bounding box center [582, 309] width 25 height 25
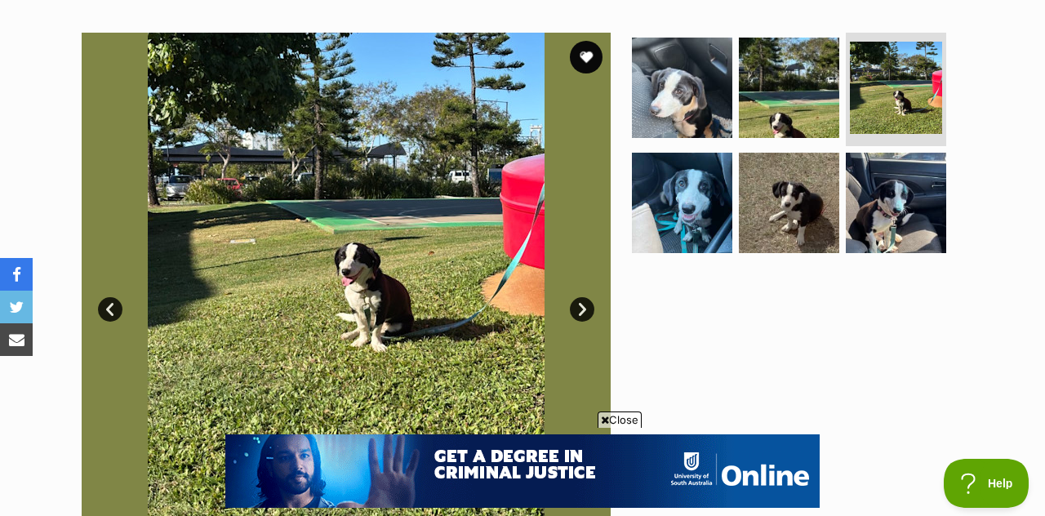
click at [589, 307] on link "Next" at bounding box center [582, 309] width 25 height 25
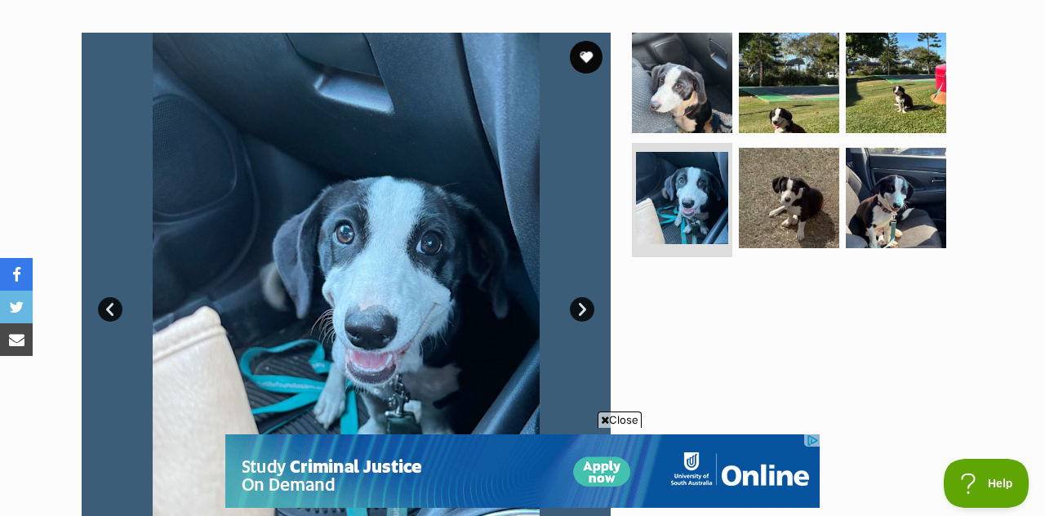
click at [581, 308] on link "Next" at bounding box center [582, 309] width 25 height 25
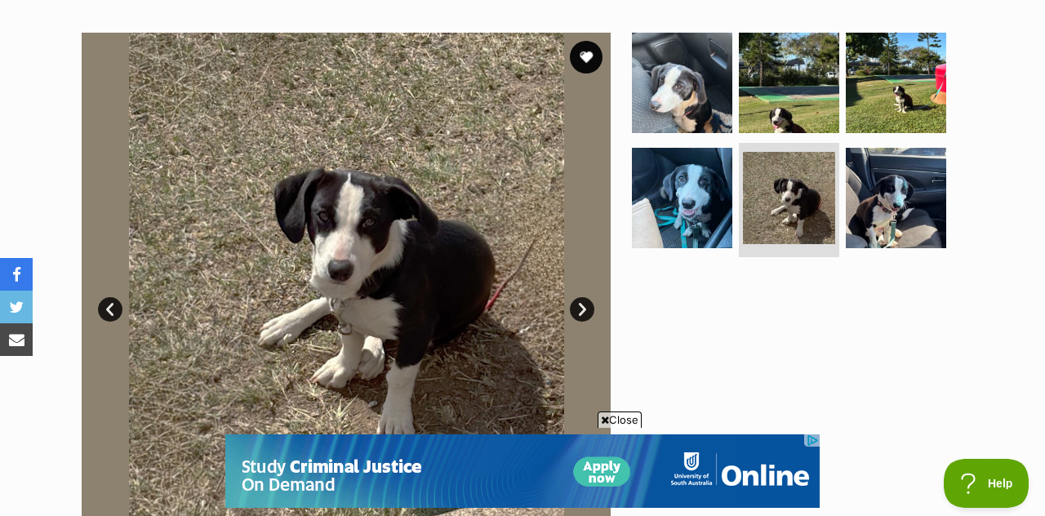
click at [585, 310] on link "Next" at bounding box center [582, 309] width 25 height 25
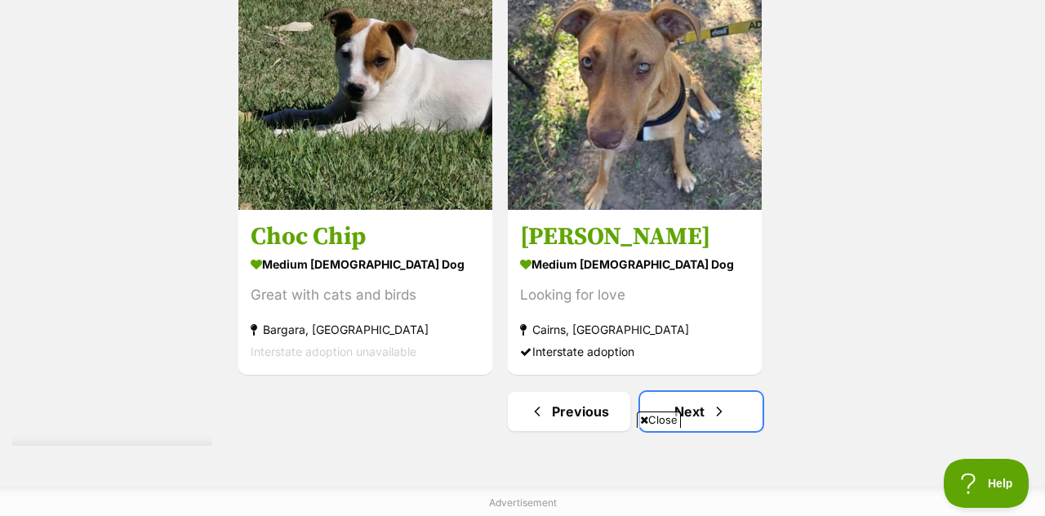
click at [727, 406] on span "Next page" at bounding box center [719, 412] width 16 height 20
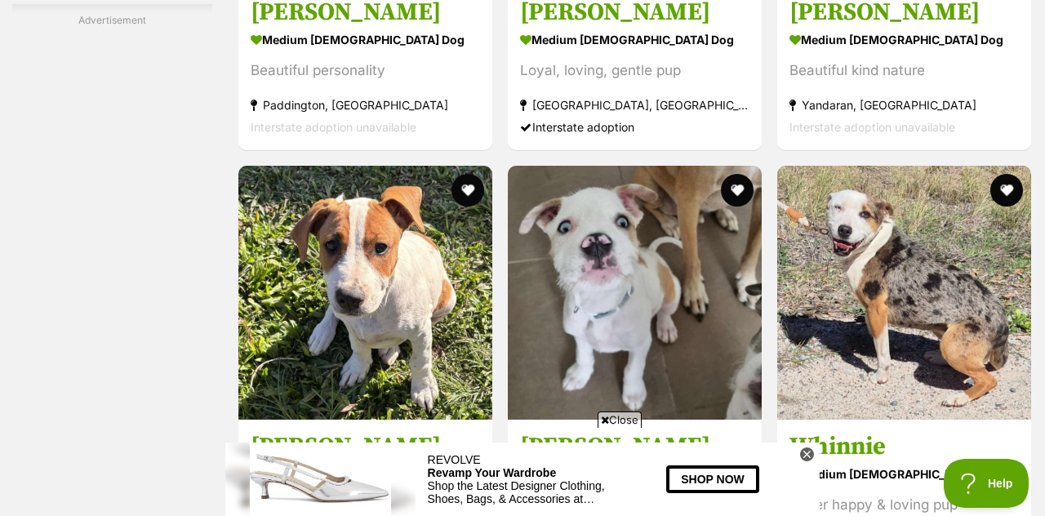
scroll to position [3012, 0]
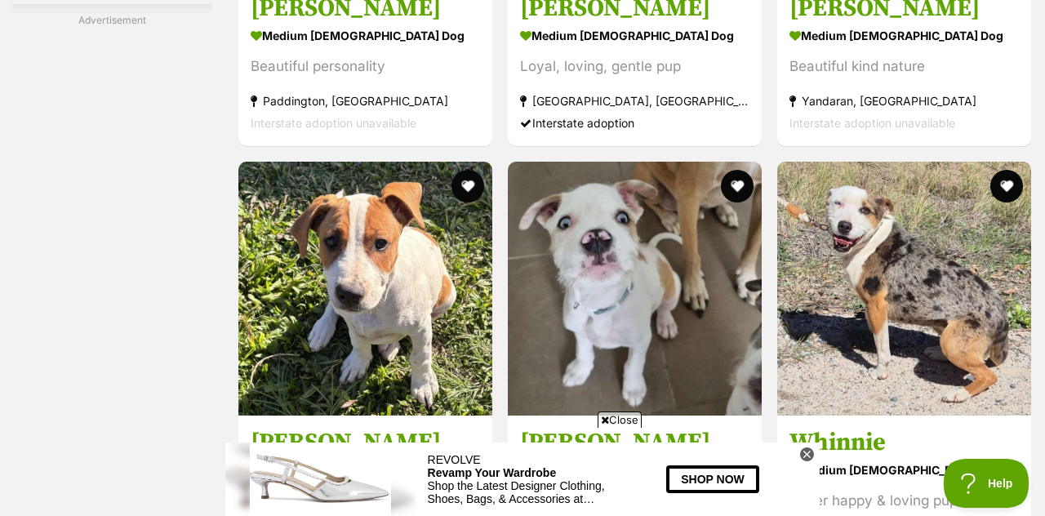
click at [425, 302] on img at bounding box center [365, 289] width 254 height 254
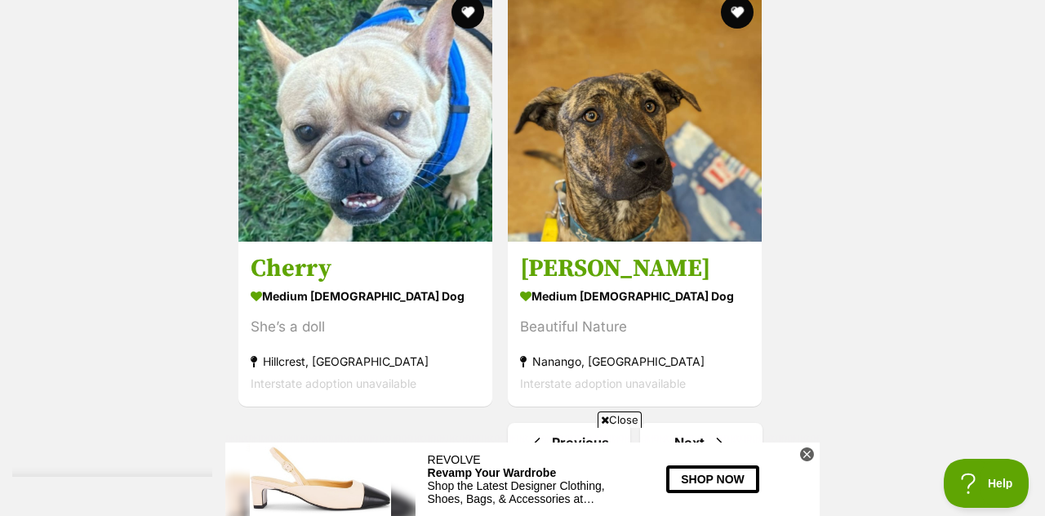
scroll to position [3789, 0]
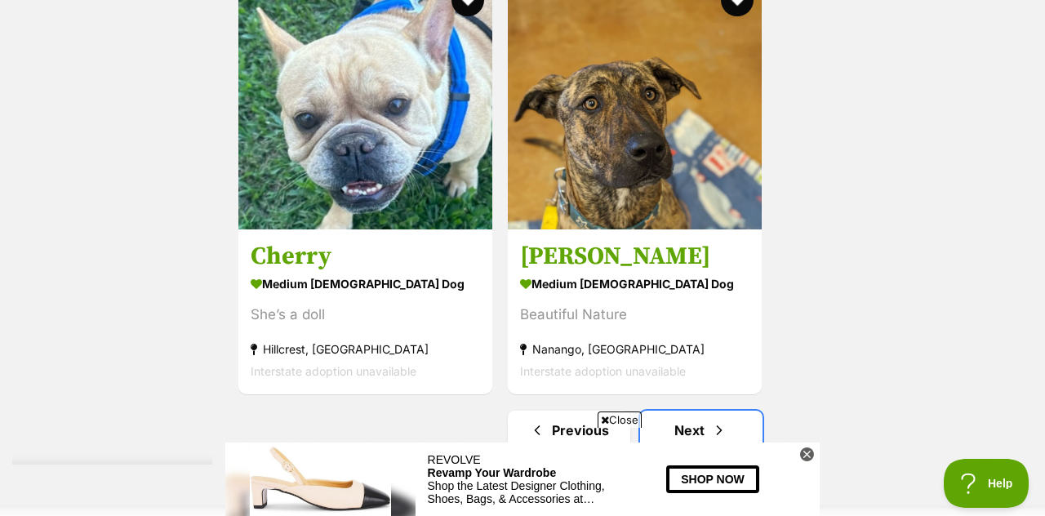
click at [708, 431] on link "Next" at bounding box center [701, 430] width 123 height 39
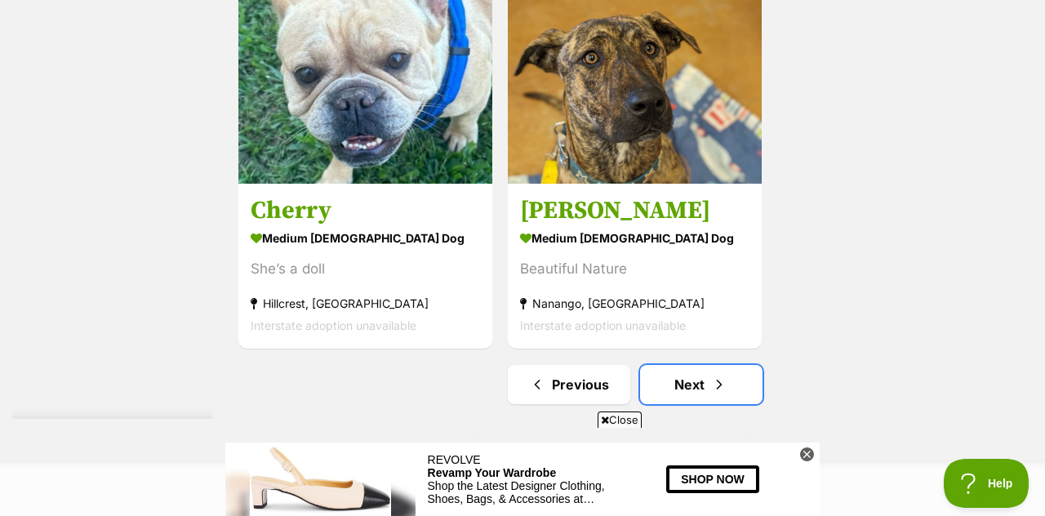
scroll to position [3868, 0]
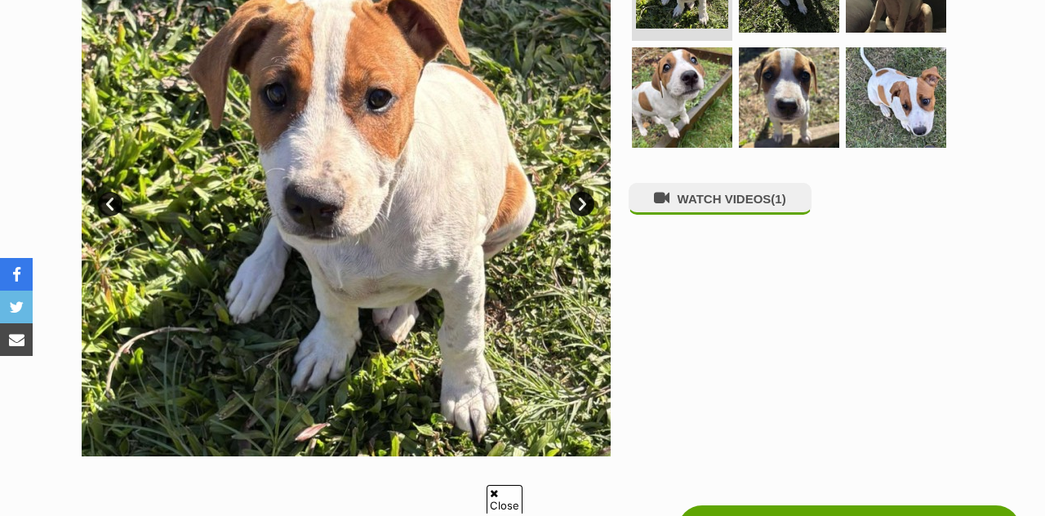
click at [582, 212] on link "Next" at bounding box center [582, 204] width 25 height 25
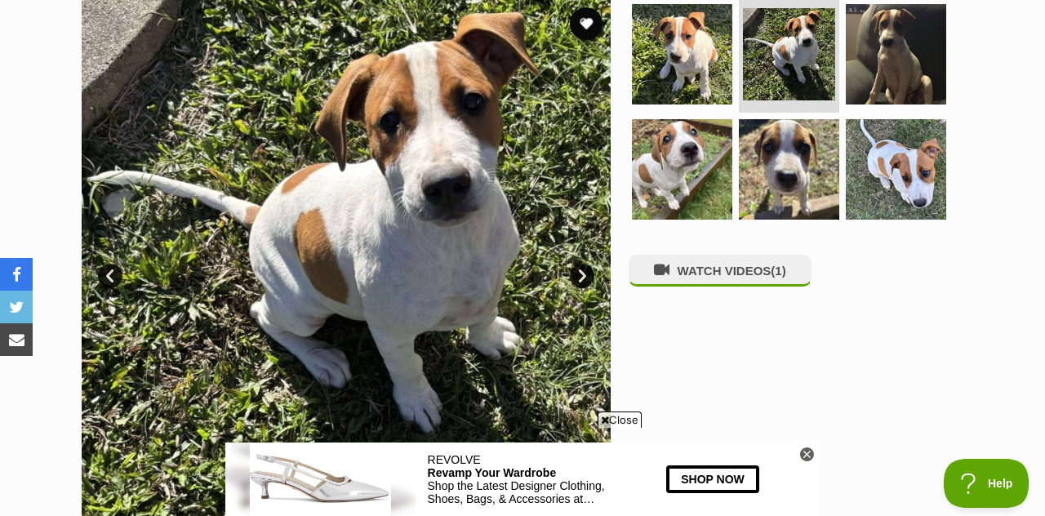
click at [591, 269] on link "Next" at bounding box center [582, 276] width 25 height 25
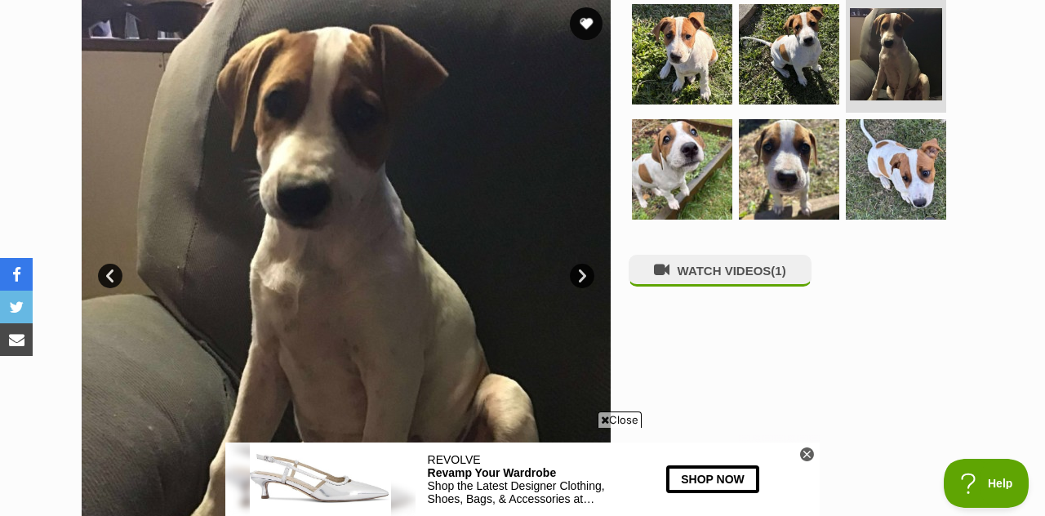
click at [582, 274] on link "Next" at bounding box center [582, 276] width 25 height 25
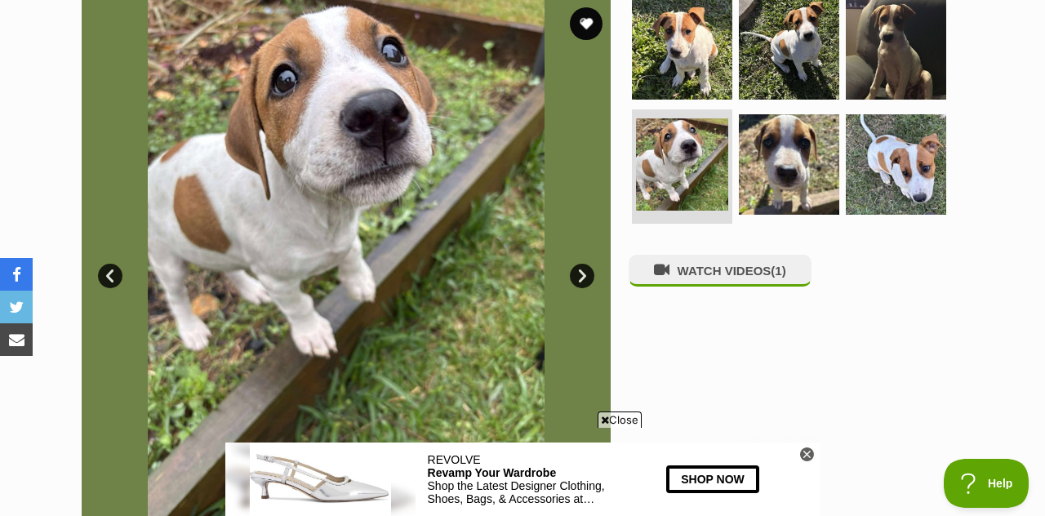
click at [582, 274] on link "Next" at bounding box center [582, 276] width 25 height 25
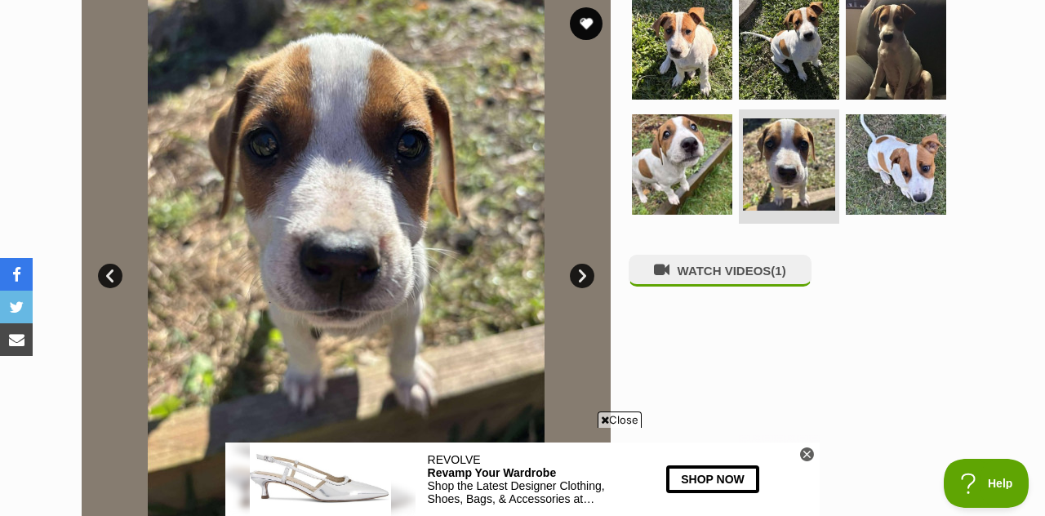
click at [581, 270] on link "Next" at bounding box center [582, 276] width 25 height 25
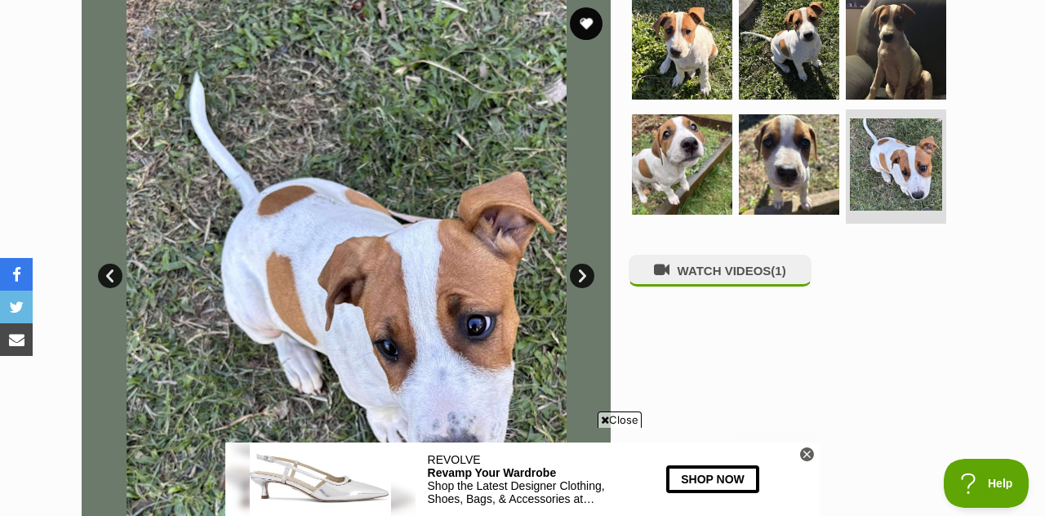
click at [693, 279] on button "WATCH VIDEOS (1)" at bounding box center [720, 271] width 183 height 32
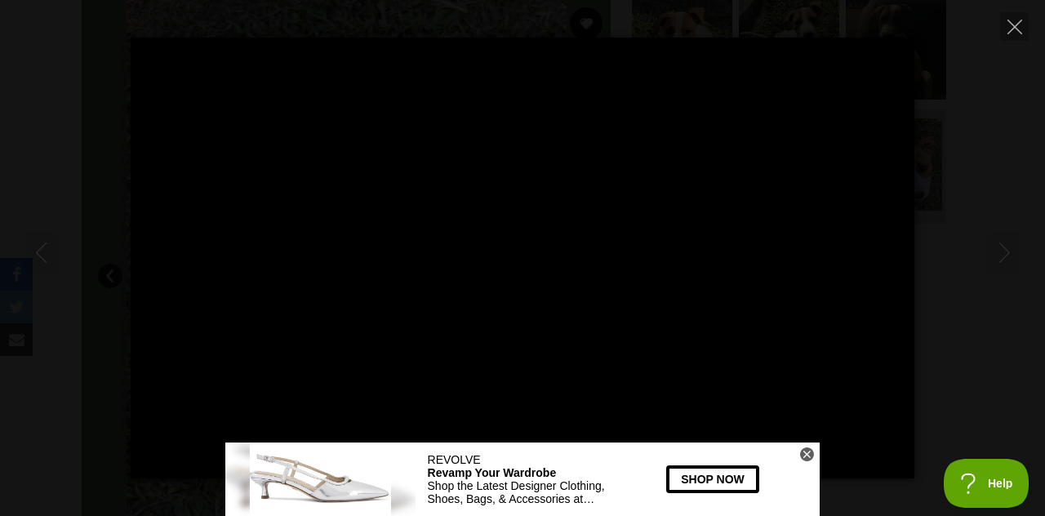
type input "100"
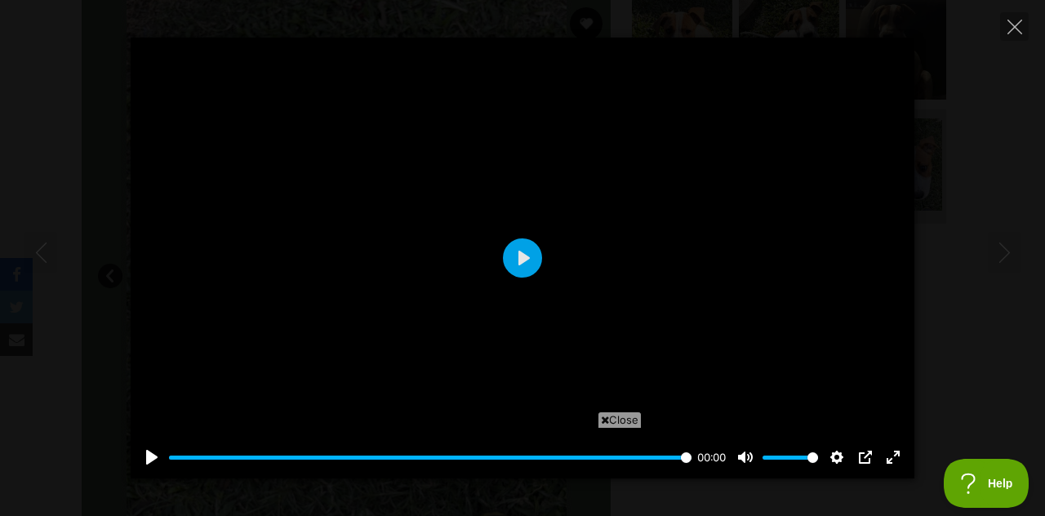
click at [1019, 30] on icon "Close" at bounding box center [1015, 27] width 15 height 15
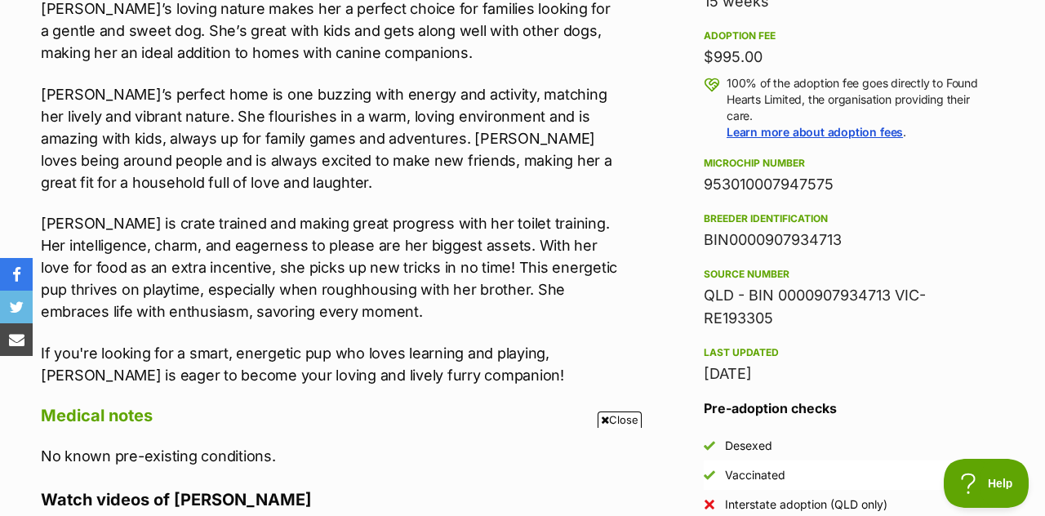
scroll to position [1179, 0]
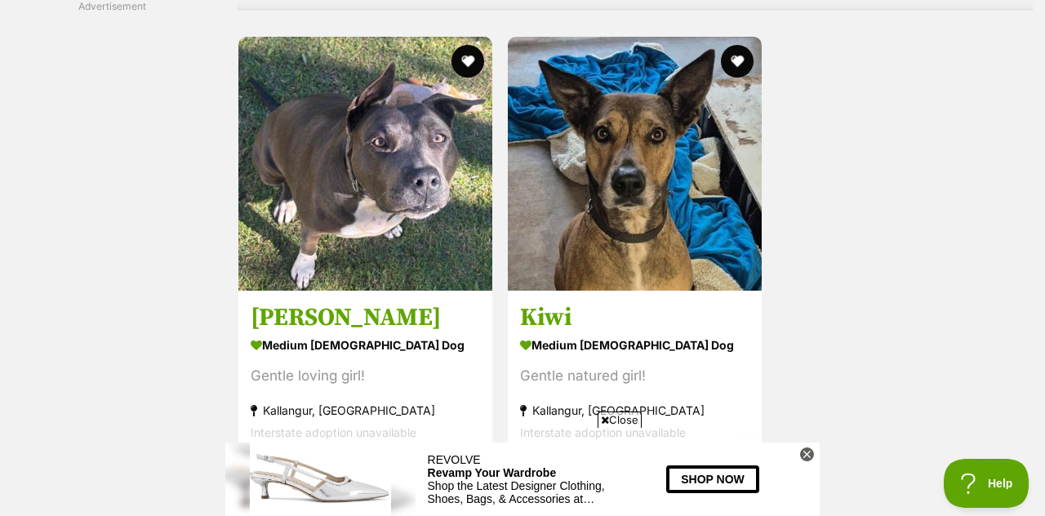
scroll to position [3578, 0]
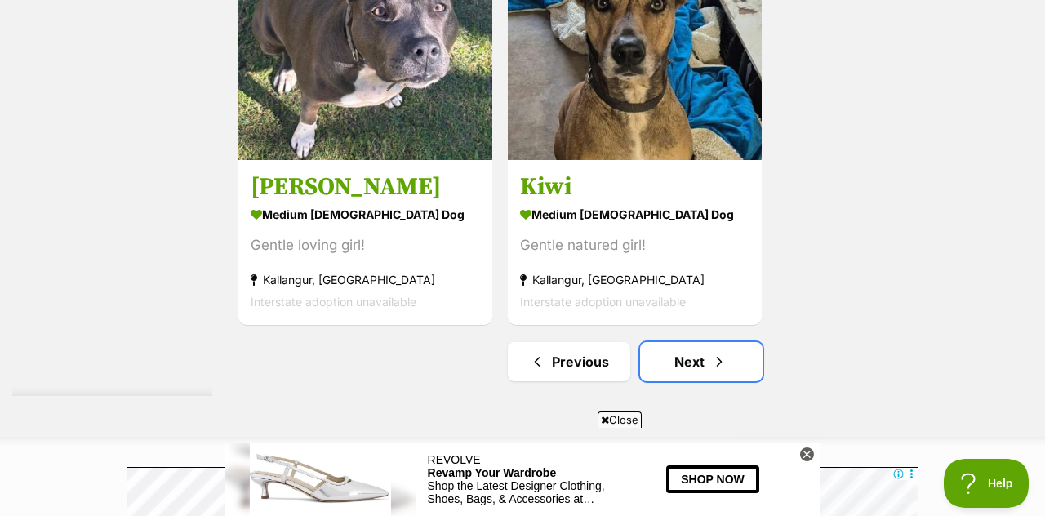
click at [716, 363] on span "Next page" at bounding box center [719, 362] width 16 height 20
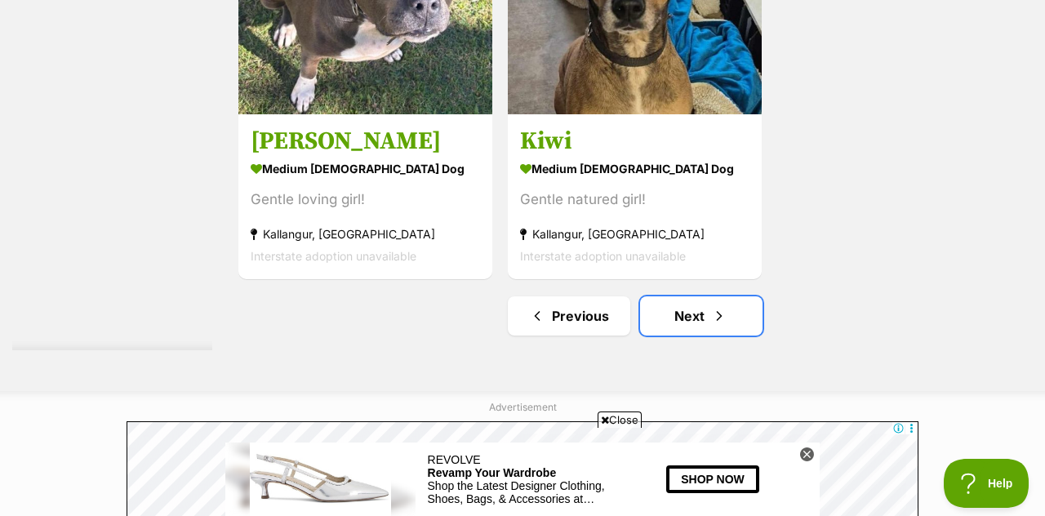
scroll to position [3784, 0]
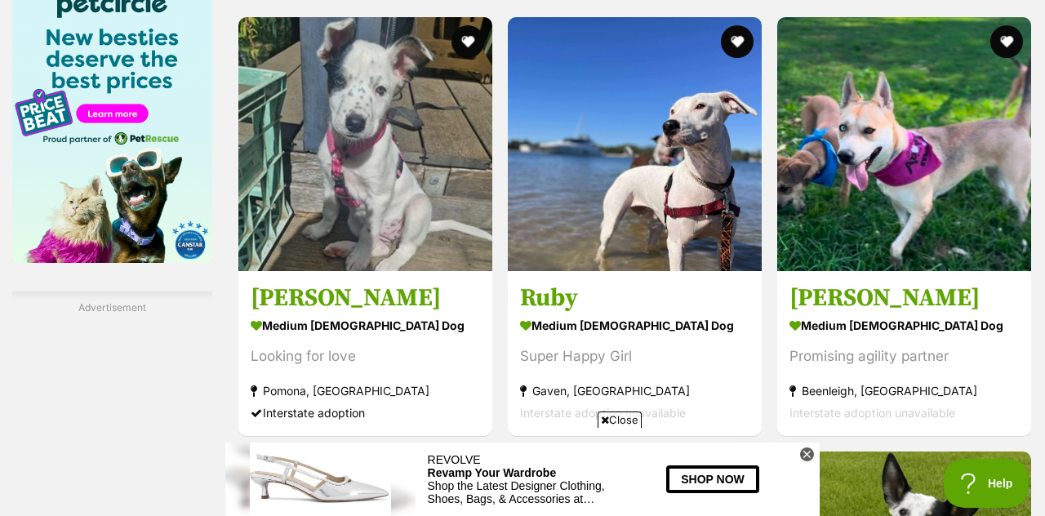
scroll to position [2571, 0]
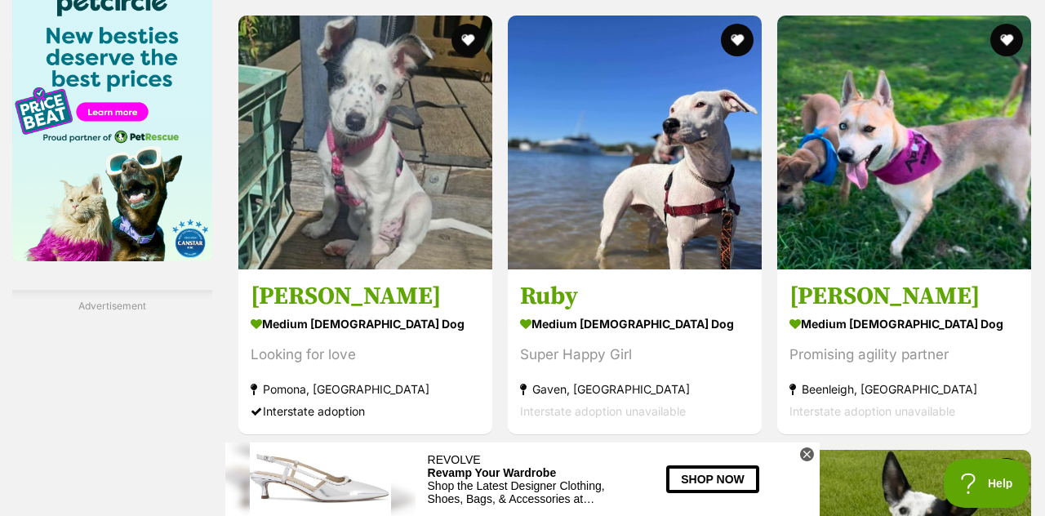
click at [405, 194] on img at bounding box center [365, 143] width 254 height 254
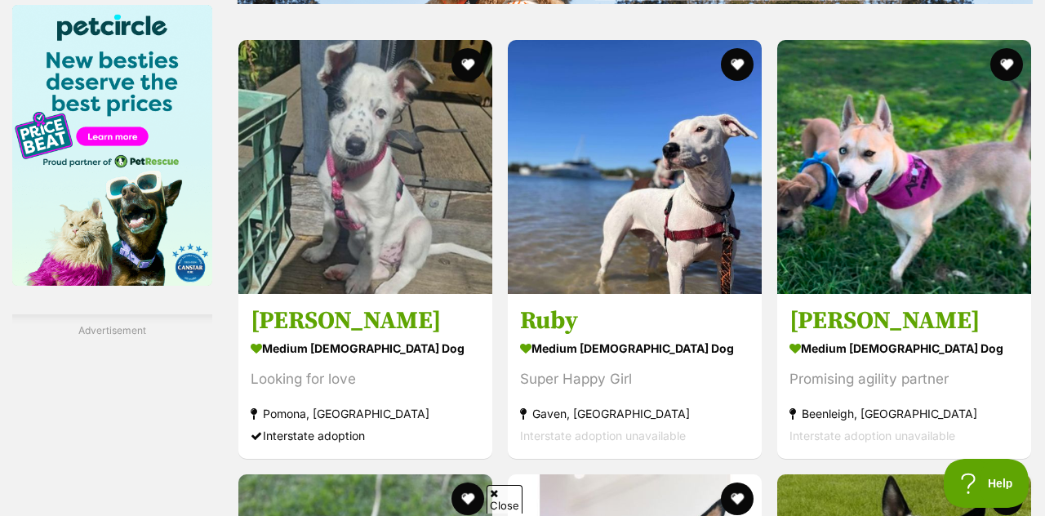
scroll to position [2545, 0]
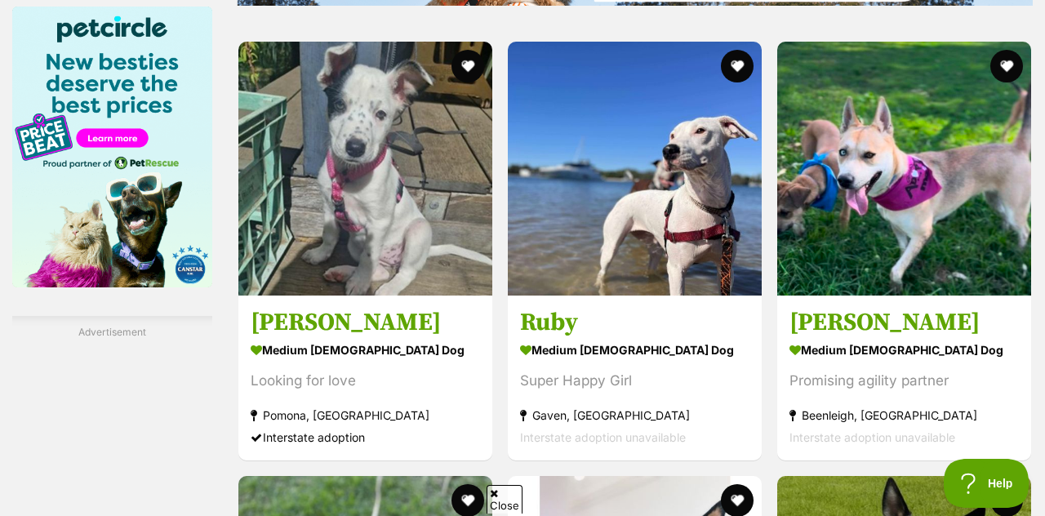
click at [707, 206] on img at bounding box center [635, 169] width 254 height 254
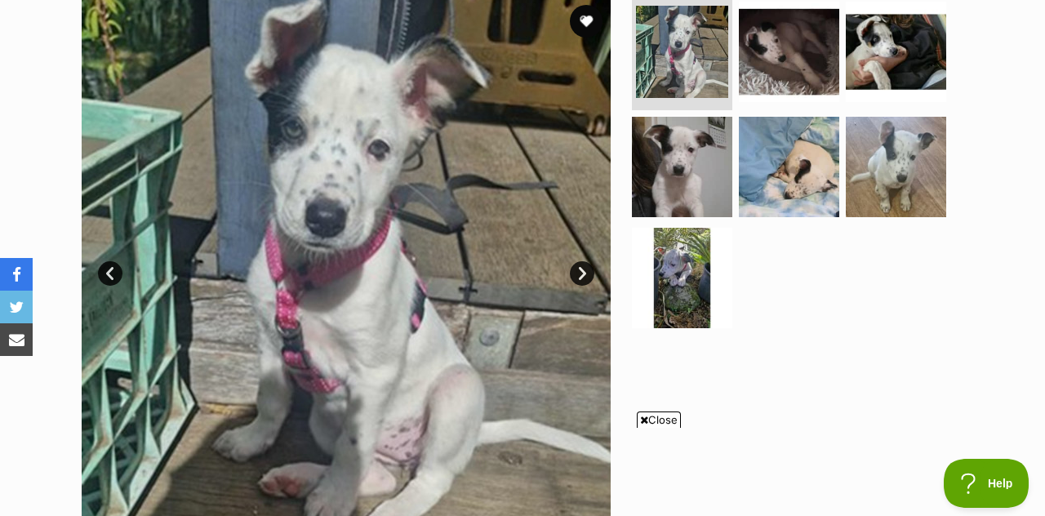
click at [591, 270] on link "Next" at bounding box center [582, 273] width 25 height 25
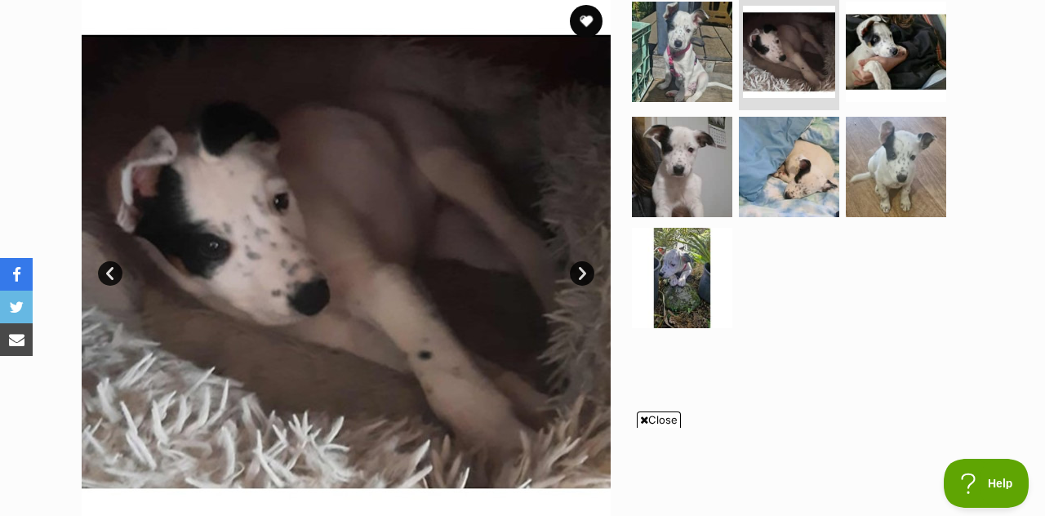
click at [585, 274] on link "Next" at bounding box center [582, 273] width 25 height 25
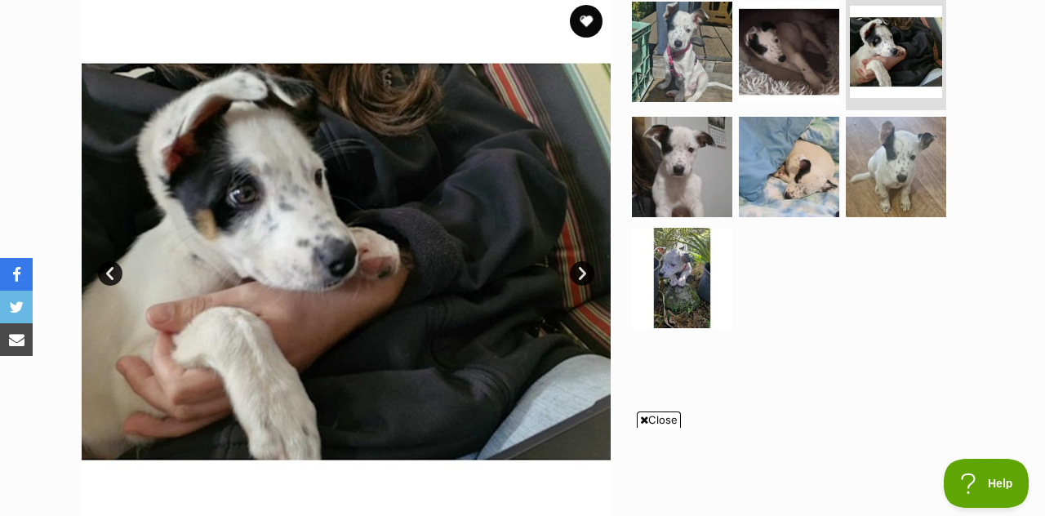
click at [585, 270] on link "Next" at bounding box center [582, 273] width 25 height 25
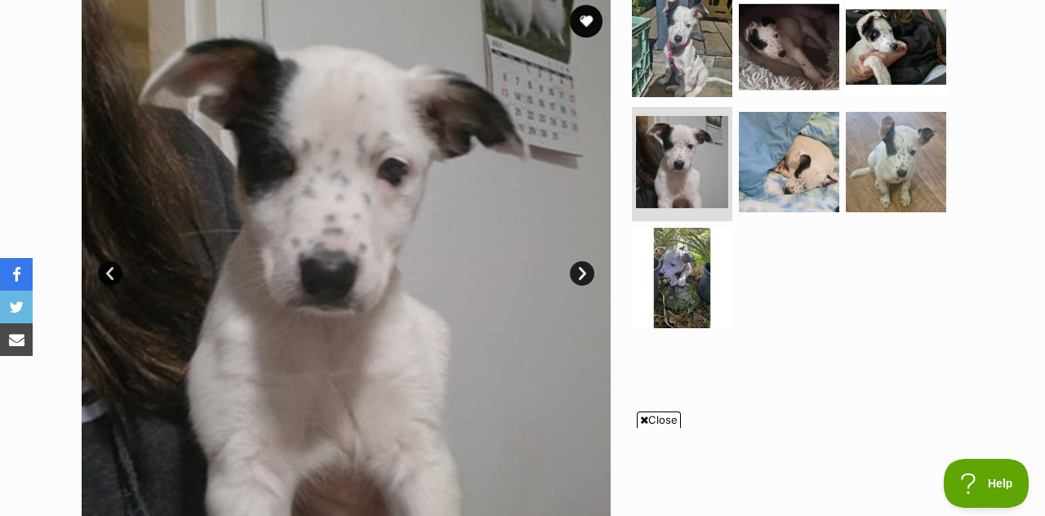
click at [591, 270] on link "Next" at bounding box center [582, 273] width 25 height 25
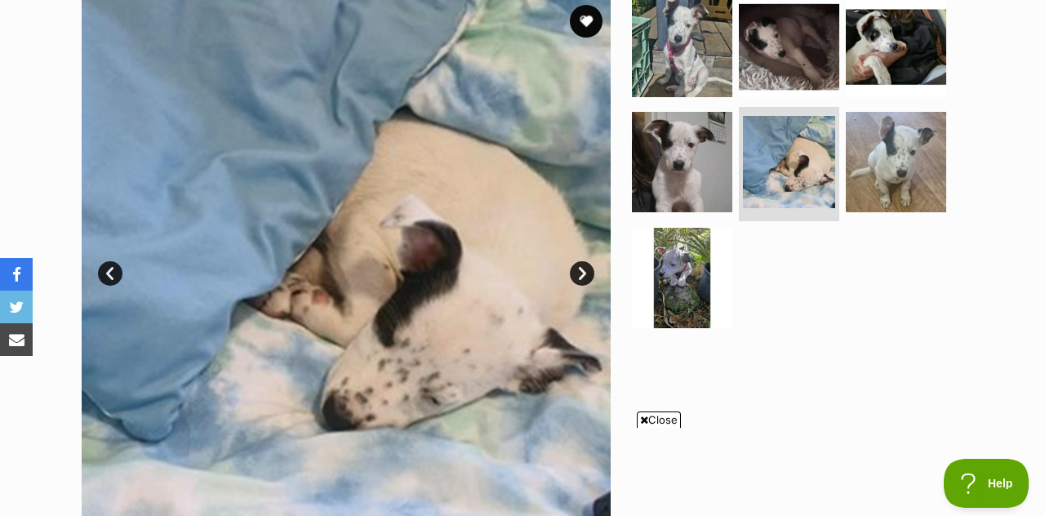
click at [590, 278] on link "Next" at bounding box center [582, 273] width 25 height 25
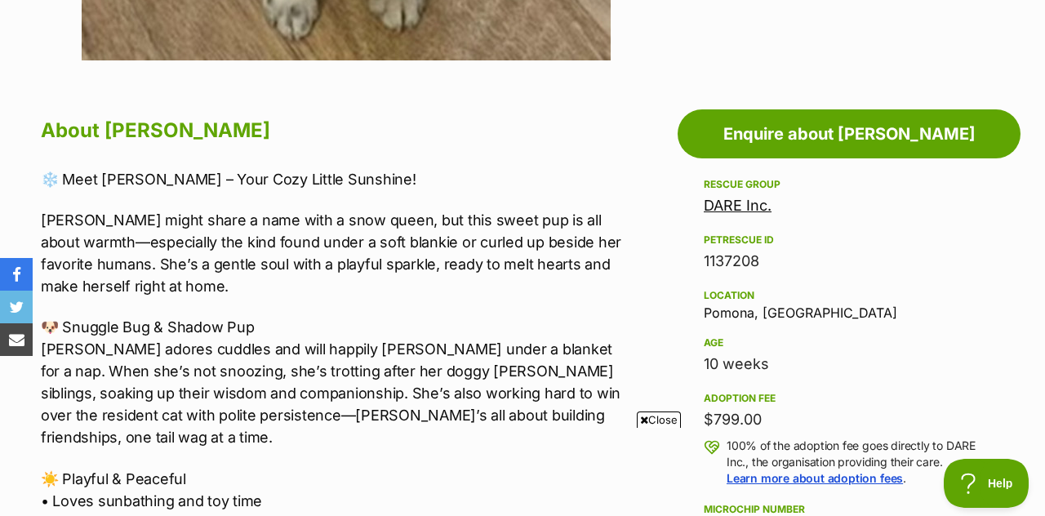
scroll to position [809, 0]
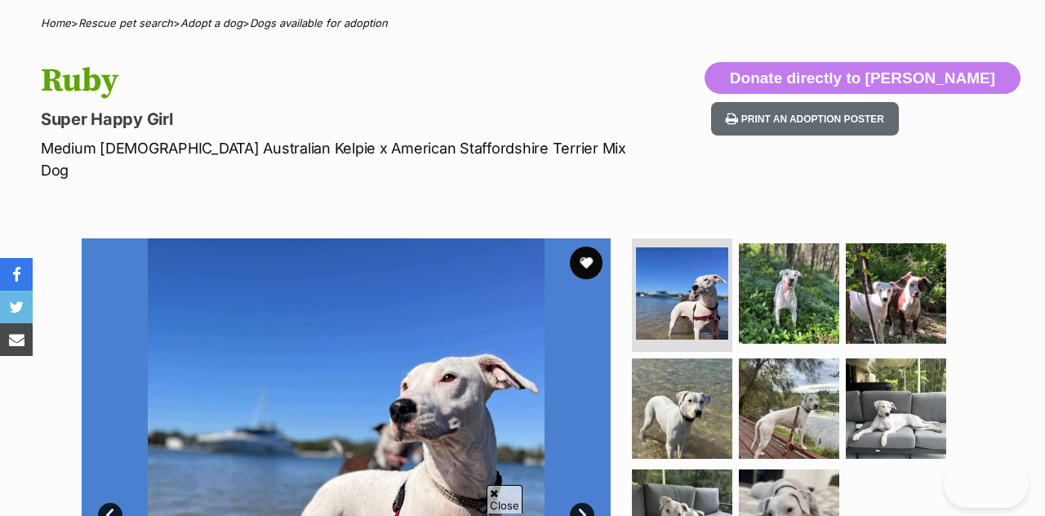
scroll to position [178, 0]
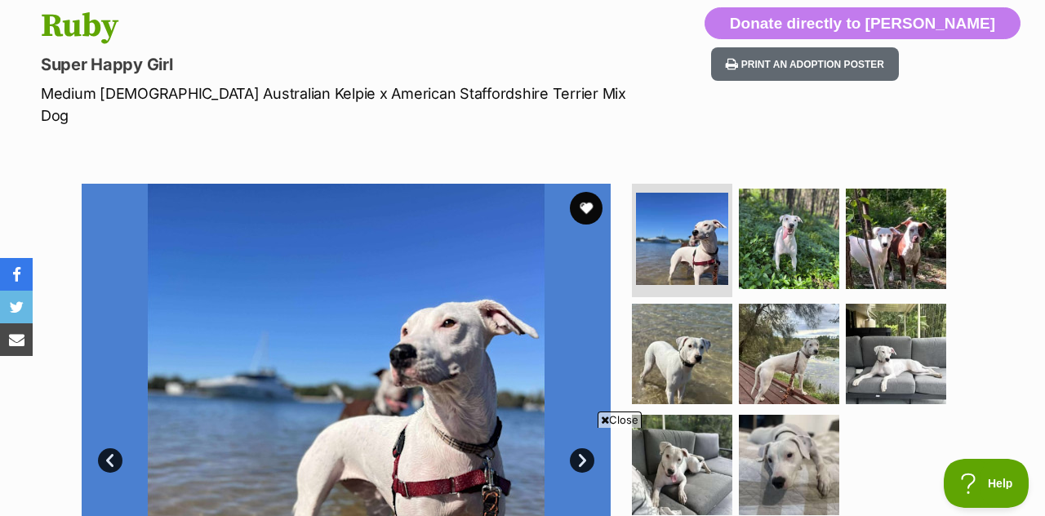
click at [582, 448] on link "Next" at bounding box center [582, 460] width 25 height 25
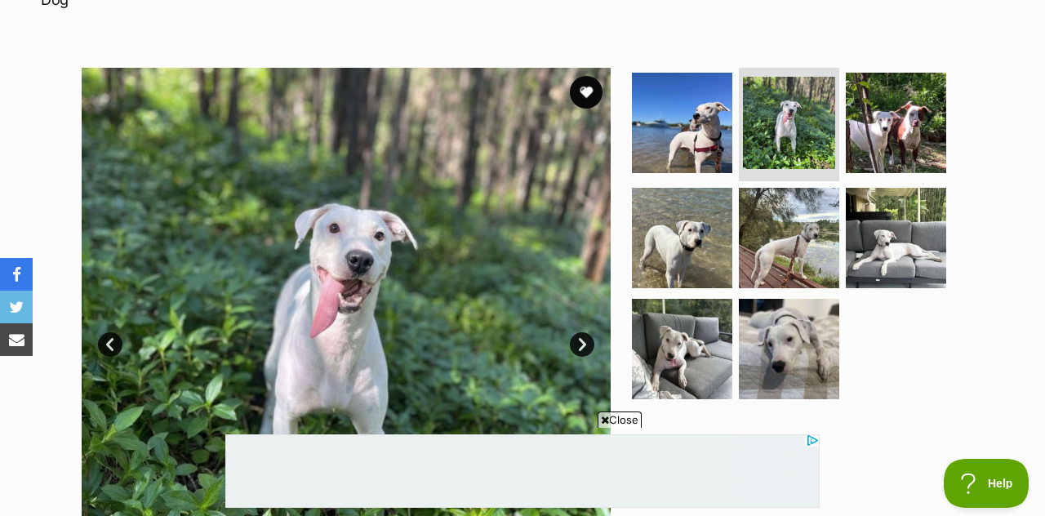
scroll to position [0, 0]
click at [583, 332] on link "Next" at bounding box center [582, 344] width 25 height 25
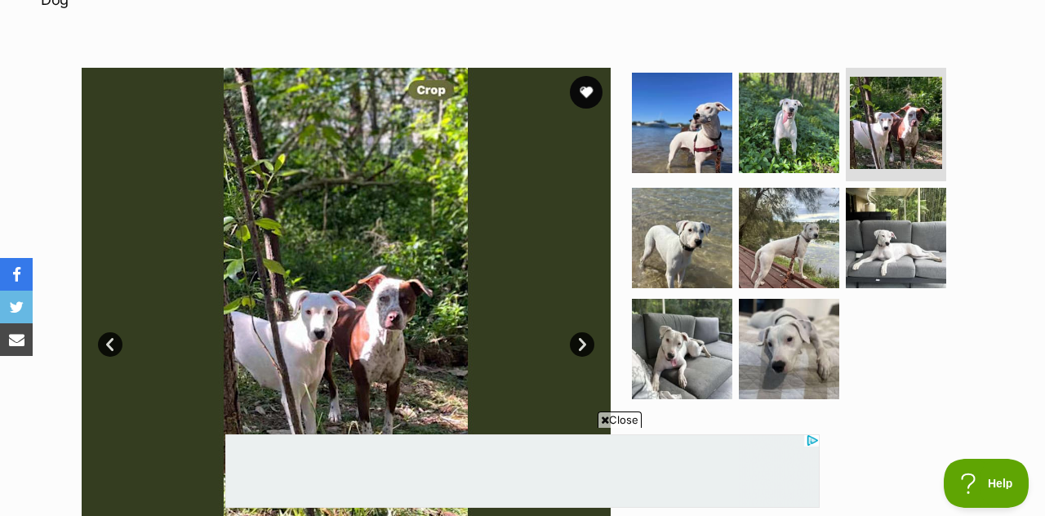
click at [582, 332] on link "Next" at bounding box center [582, 344] width 25 height 25
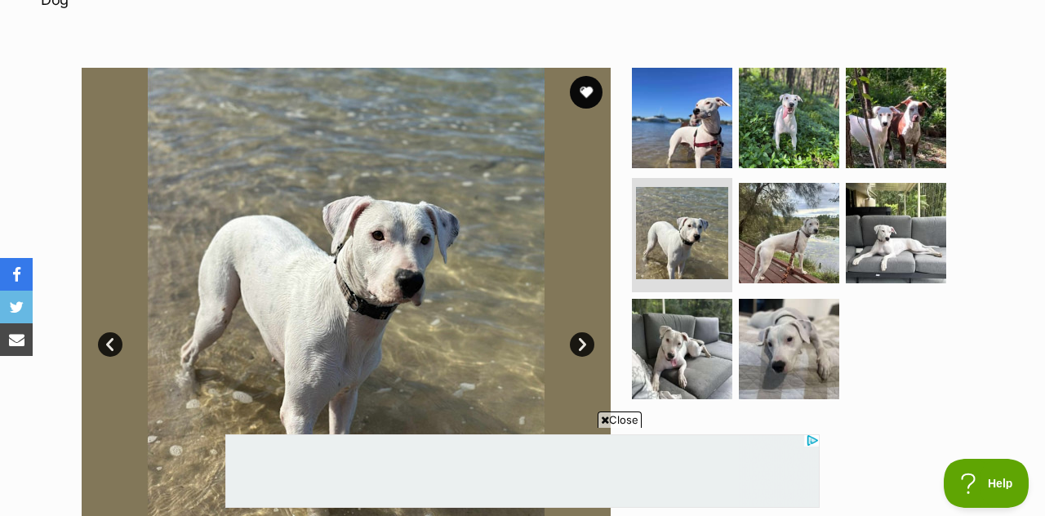
click at [581, 332] on link "Next" at bounding box center [582, 344] width 25 height 25
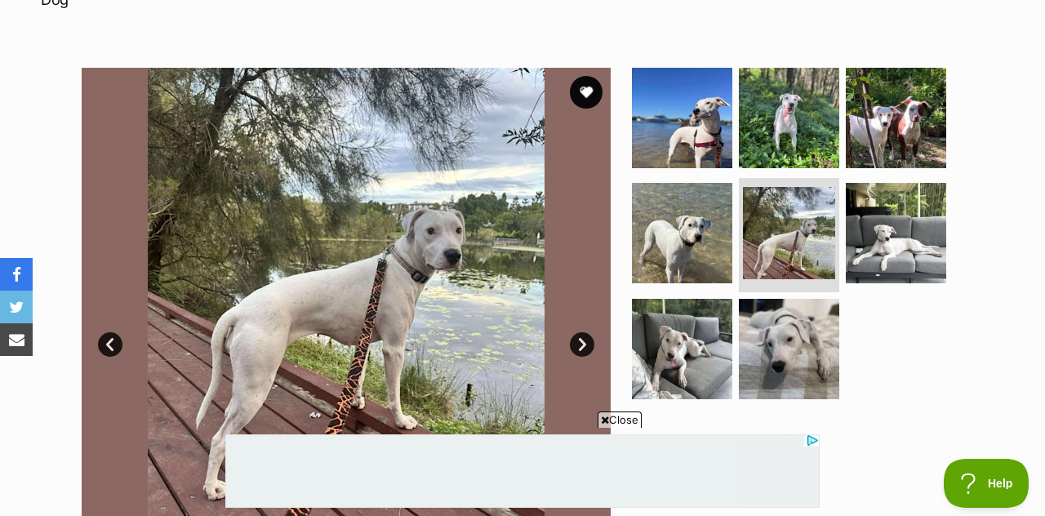
click at [584, 332] on link "Next" at bounding box center [582, 344] width 25 height 25
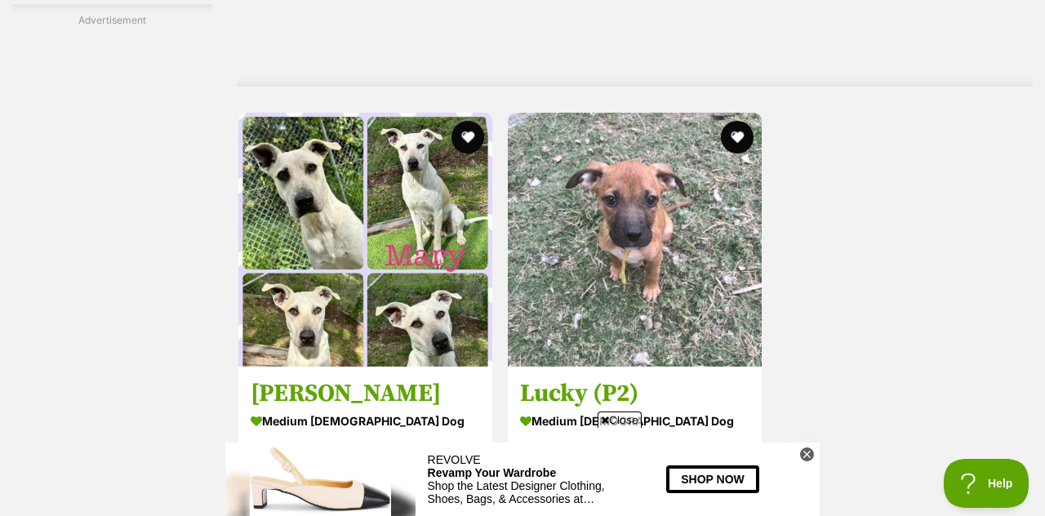
scroll to position [3500, 0]
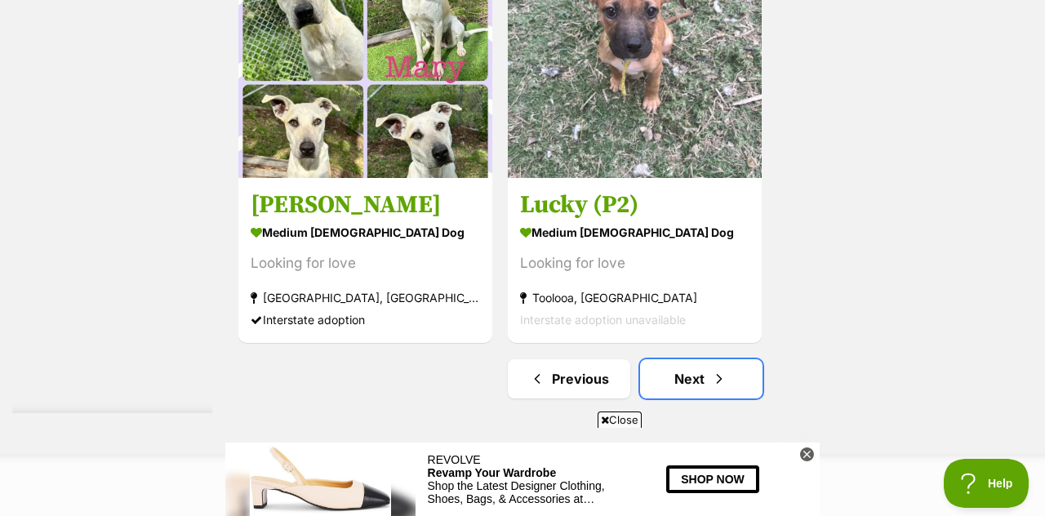
click at [716, 384] on span "Next page" at bounding box center [719, 379] width 16 height 20
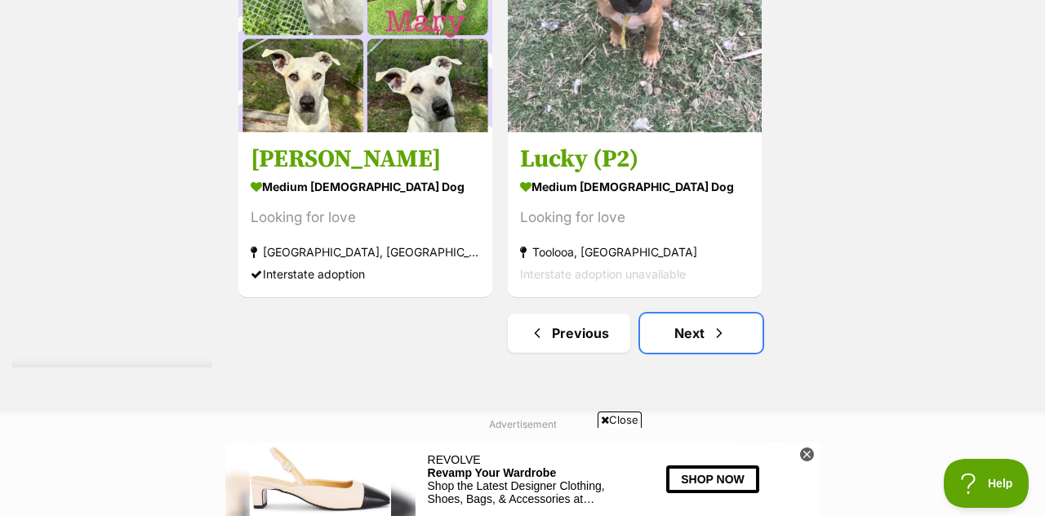
scroll to position [3766, 0]
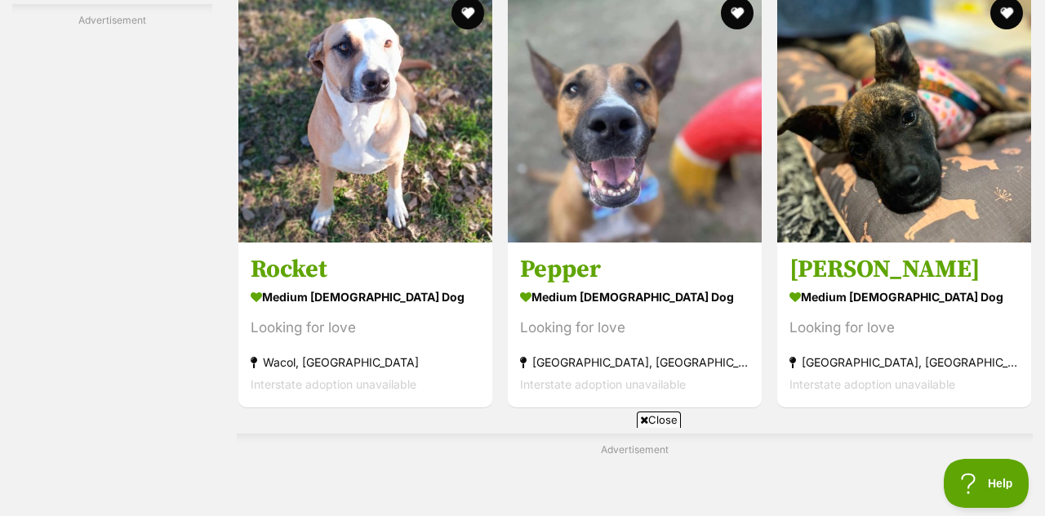
scroll to position [3180, 0]
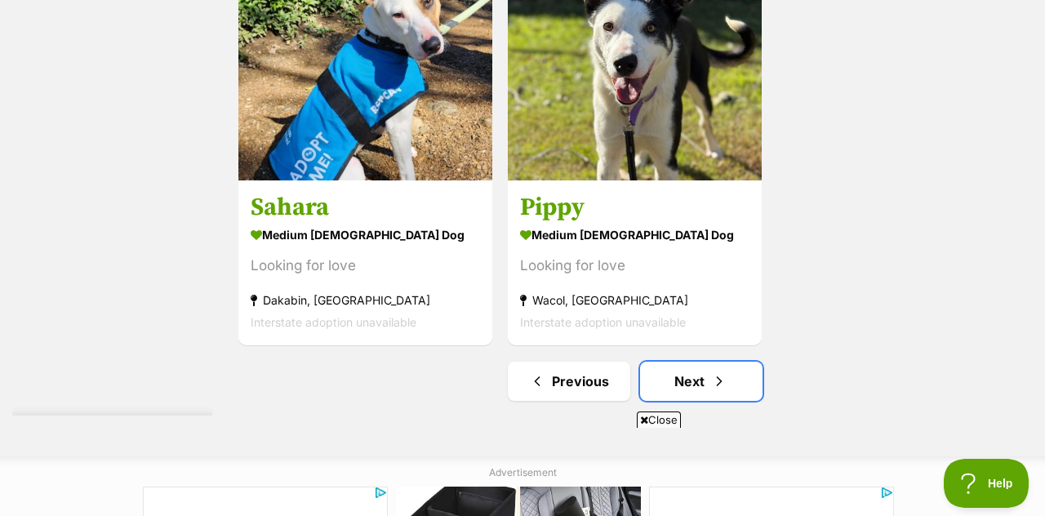
click at [725, 387] on span "Next page" at bounding box center [719, 382] width 16 height 20
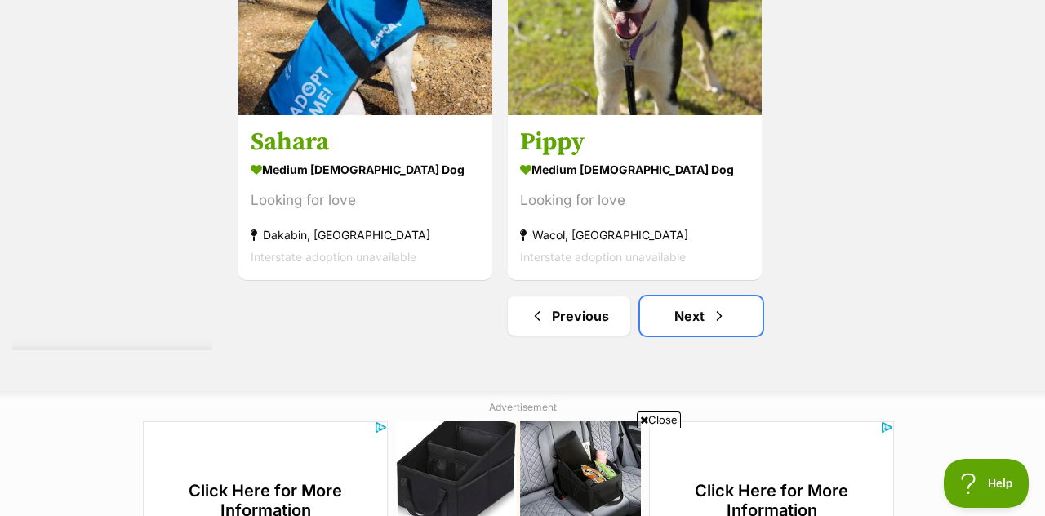
scroll to position [3917, 0]
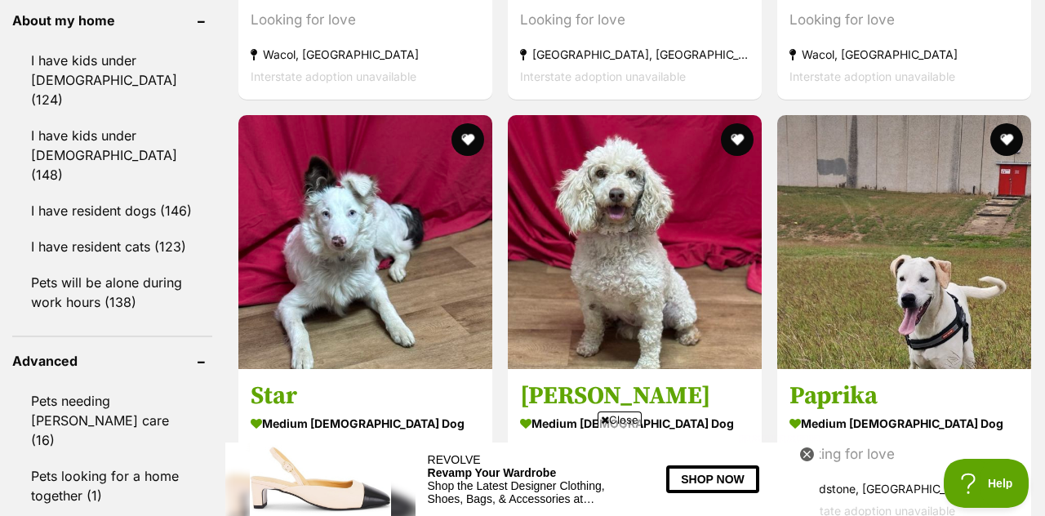
scroll to position [1882, 0]
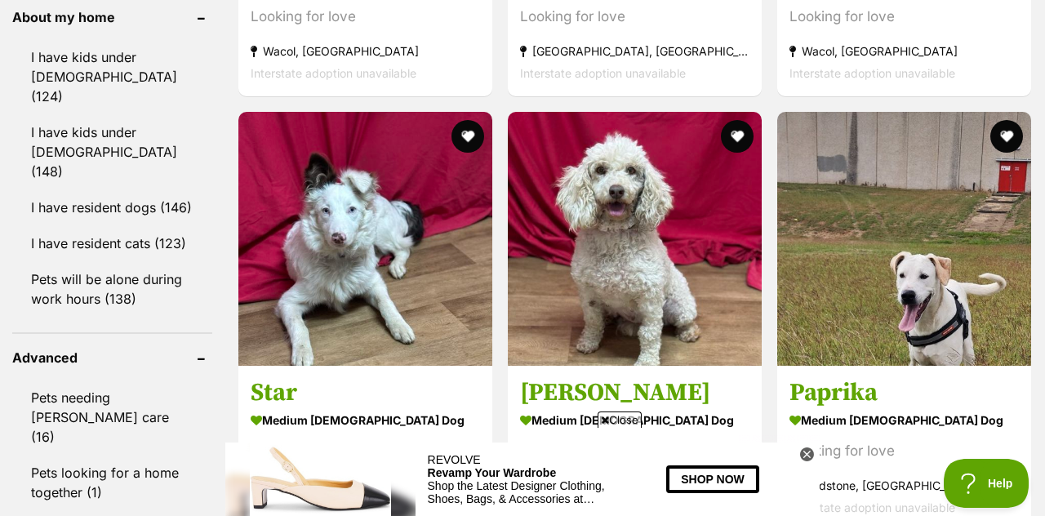
click at [691, 299] on img at bounding box center [635, 239] width 254 height 254
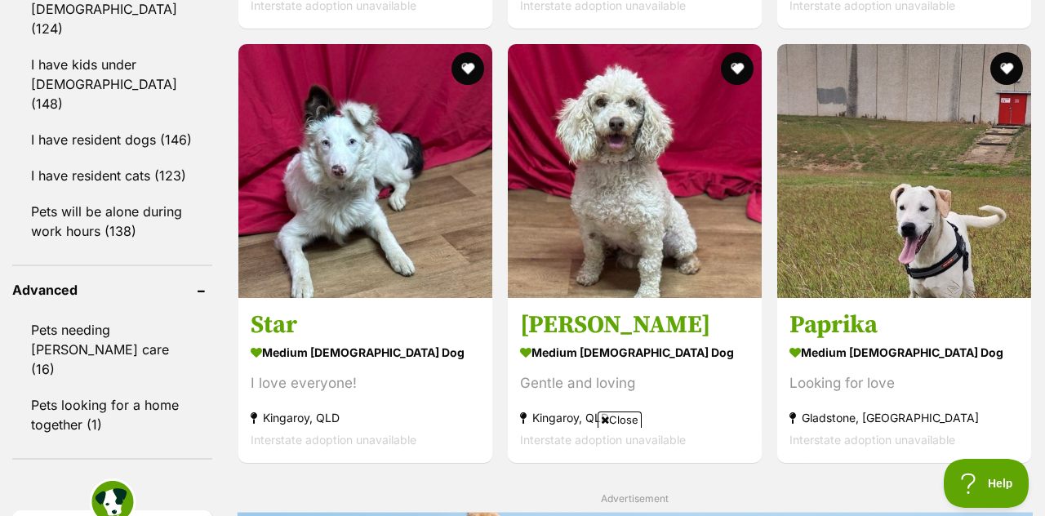
scroll to position [1945, 0]
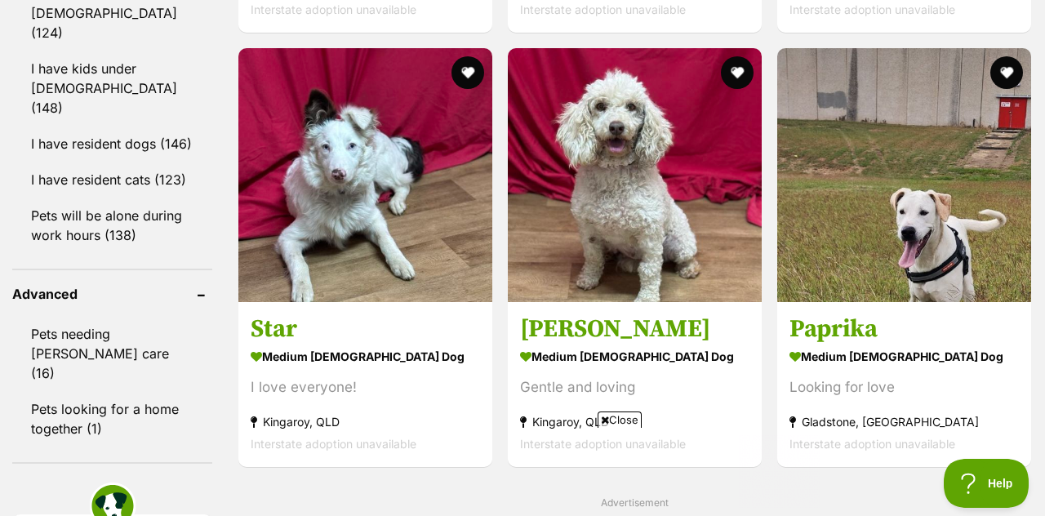
click at [751, 66] on button "favourite" at bounding box center [737, 72] width 33 height 33
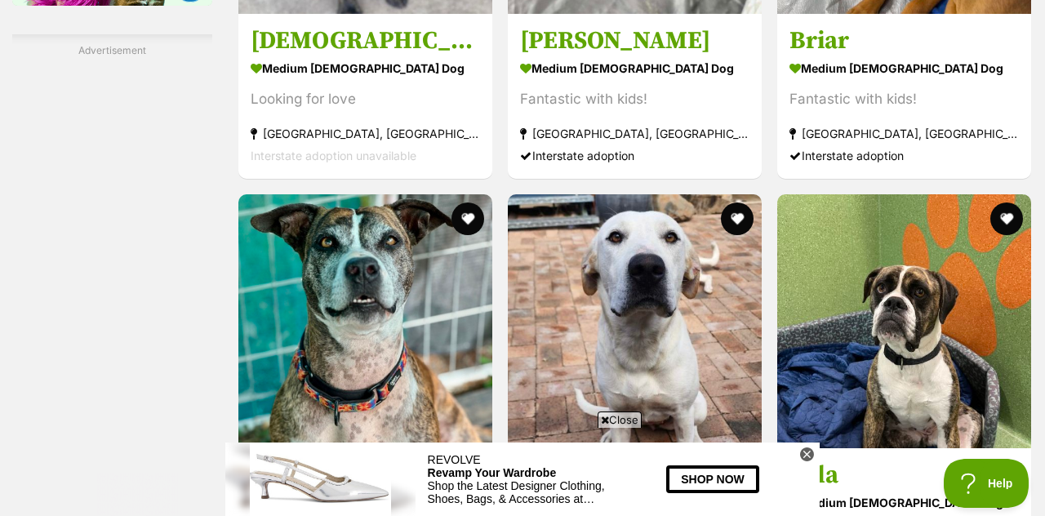
scroll to position [2827, 0]
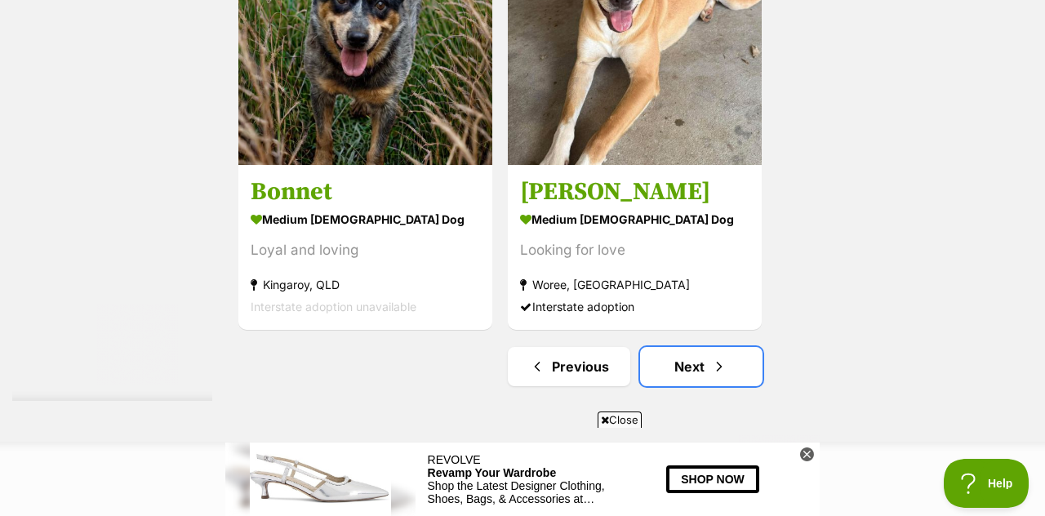
click at [733, 369] on link "Next" at bounding box center [701, 366] width 123 height 39
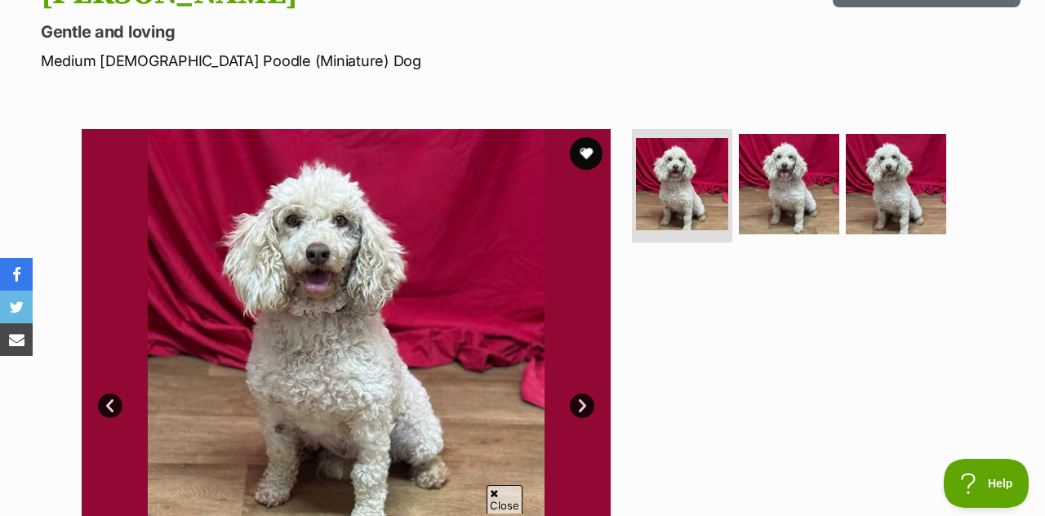
click at [590, 411] on link "Next" at bounding box center [582, 406] width 25 height 25
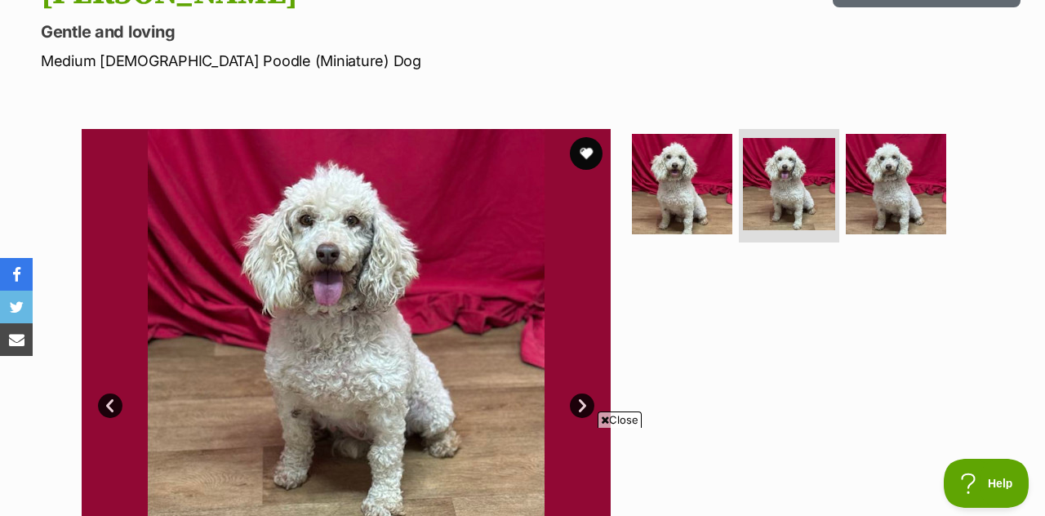
click at [578, 408] on link "Next" at bounding box center [582, 406] width 25 height 25
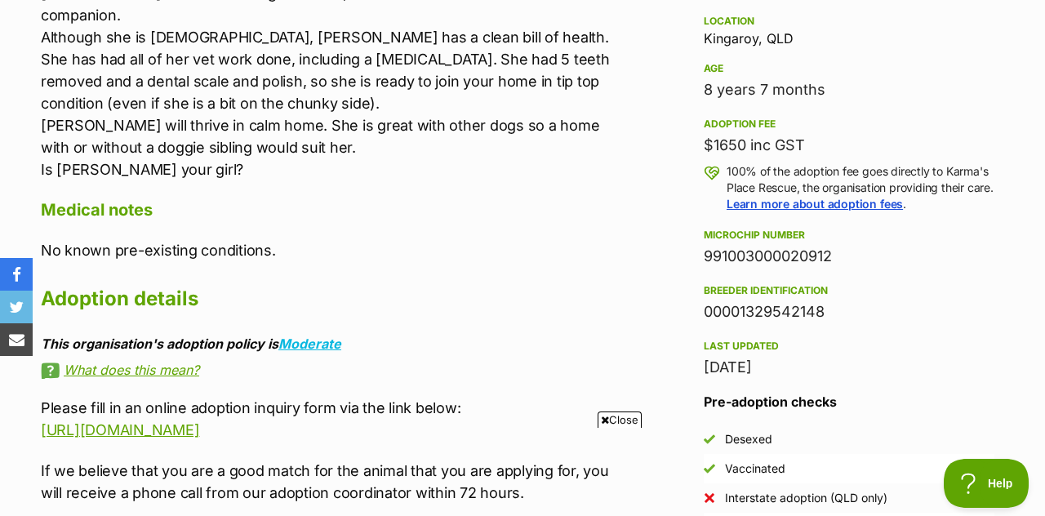
scroll to position [1084, 0]
